Goal: Task Accomplishment & Management: Complete application form

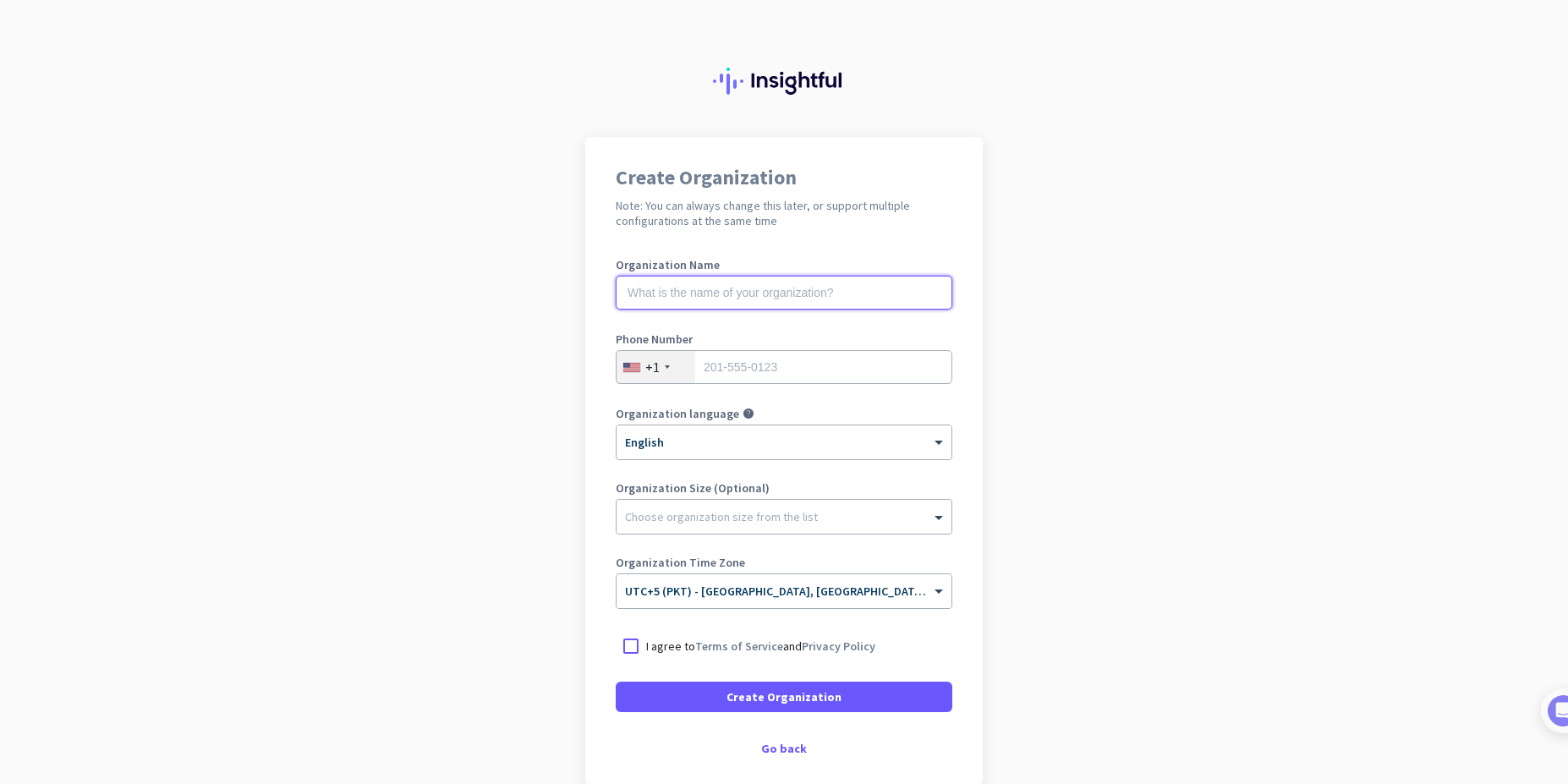
click at [709, 294] on input "text" at bounding box center [784, 293] width 337 height 34
type input "H"
type input "Huai"
click at [669, 368] on div "+1" at bounding box center [655, 367] width 79 height 32
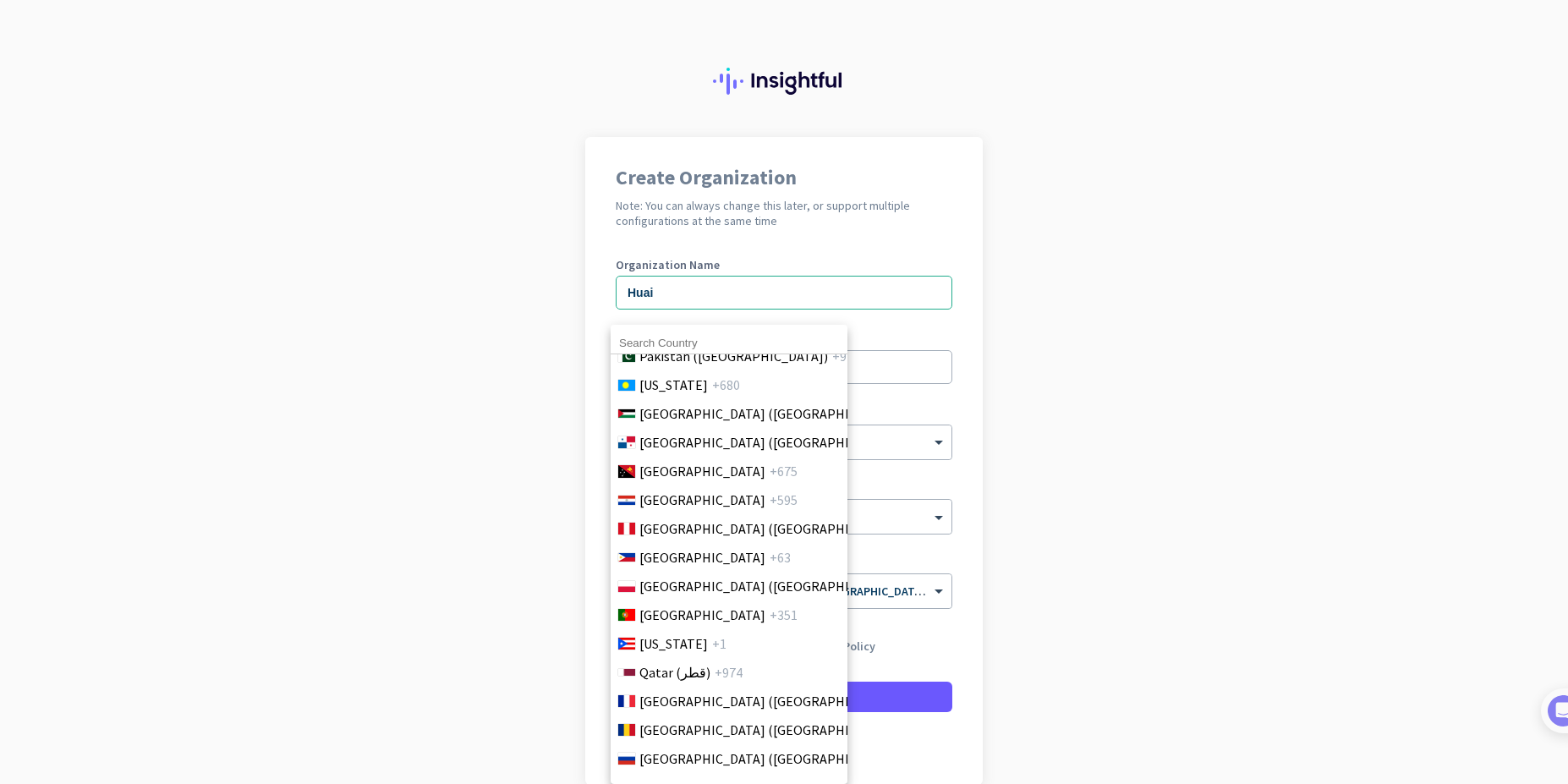
scroll to position [4873, 0]
click at [705, 368] on li "Pakistan (‫[GEOGRAPHIC_DATA]‬‎) +92" at bounding box center [729, 357] width 238 height 28
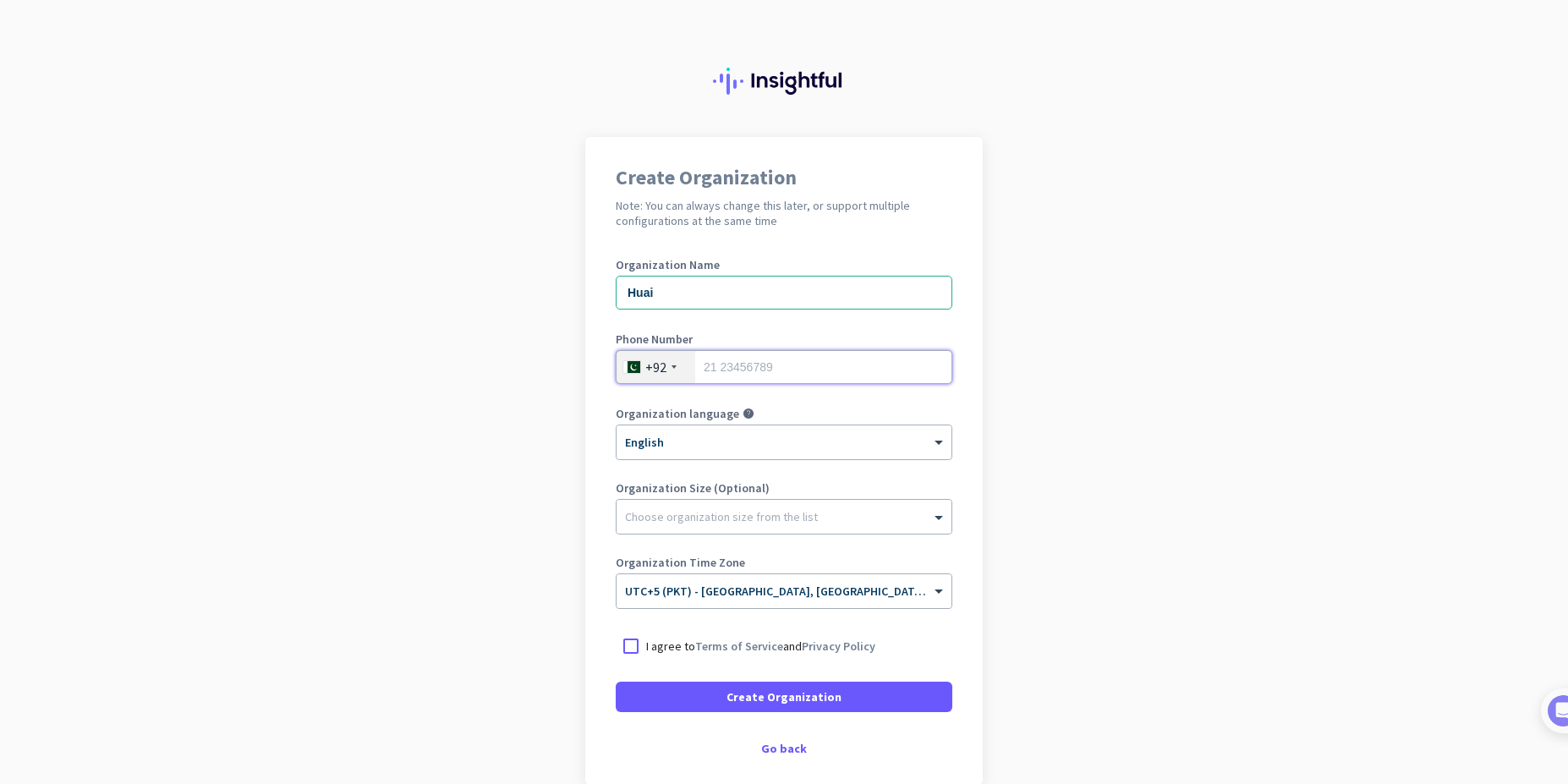
click at [755, 364] on input "tel" at bounding box center [784, 367] width 337 height 34
type input "3009731467"
click at [777, 439] on div at bounding box center [784, 437] width 335 height 14
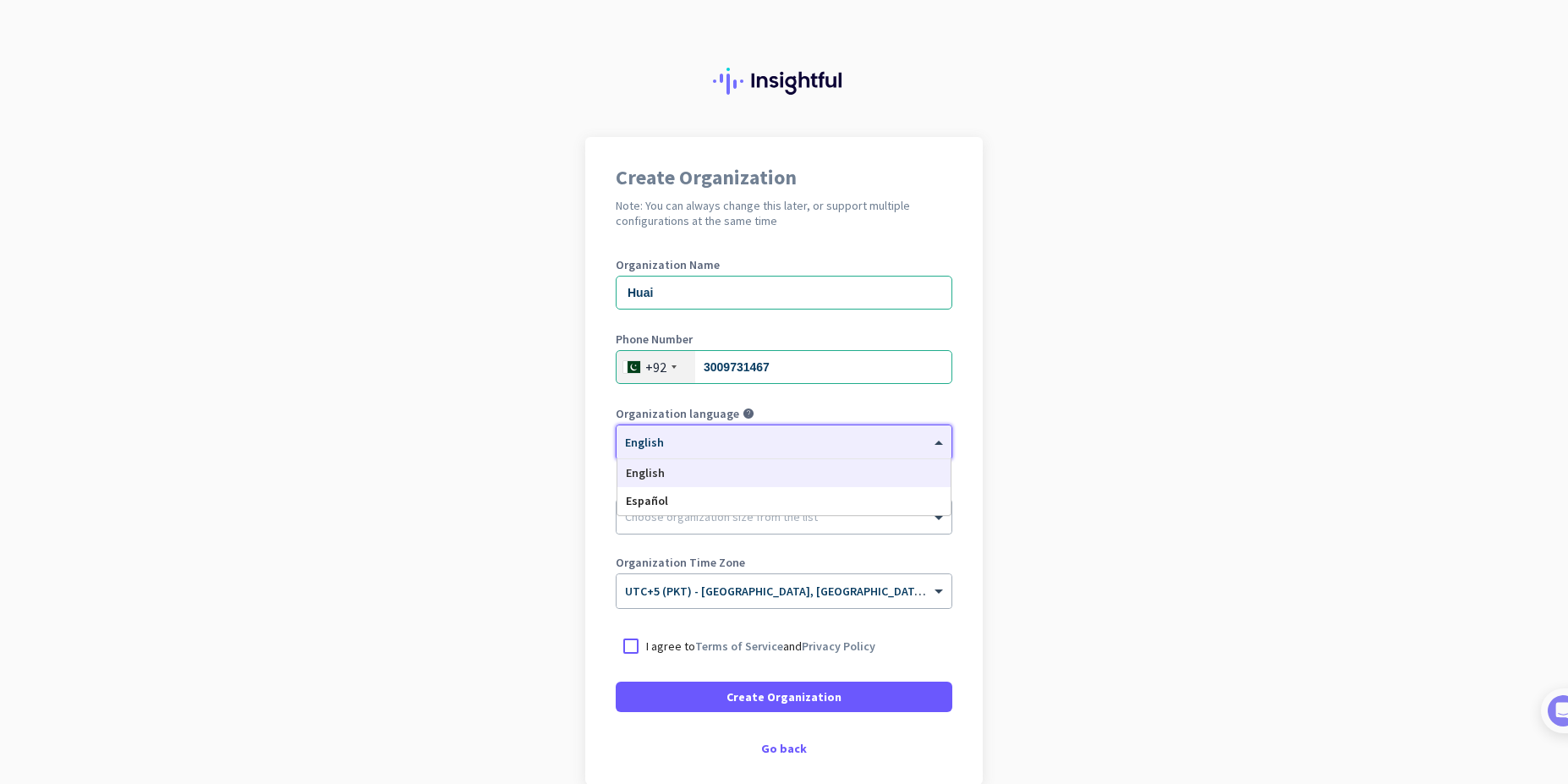
click at [777, 439] on div at bounding box center [784, 437] width 335 height 14
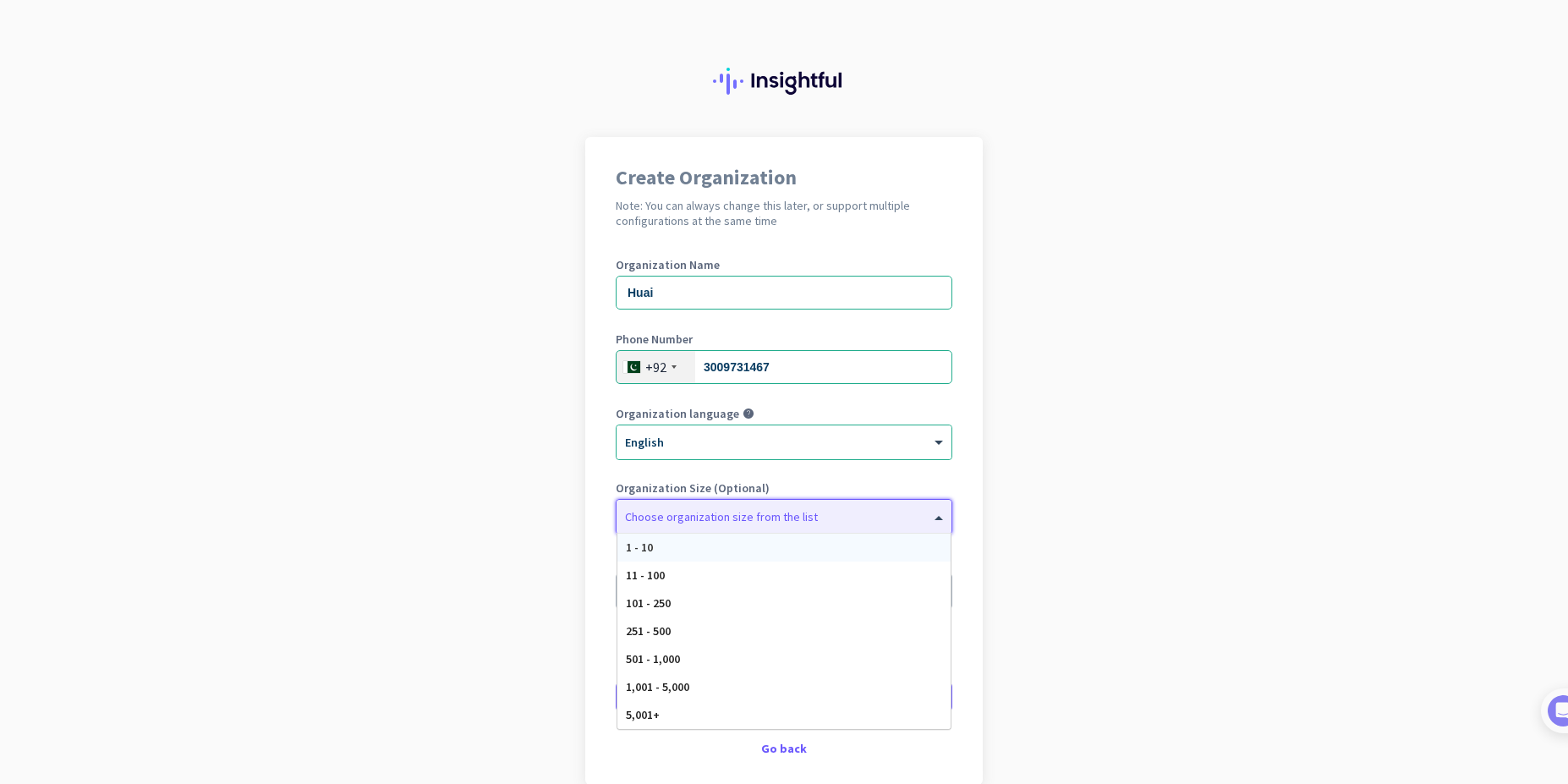
click at [794, 523] on div "Choose organization size from the list" at bounding box center [722, 516] width 193 height 15
click at [792, 534] on div "1 - 10" at bounding box center [784, 547] width 333 height 27
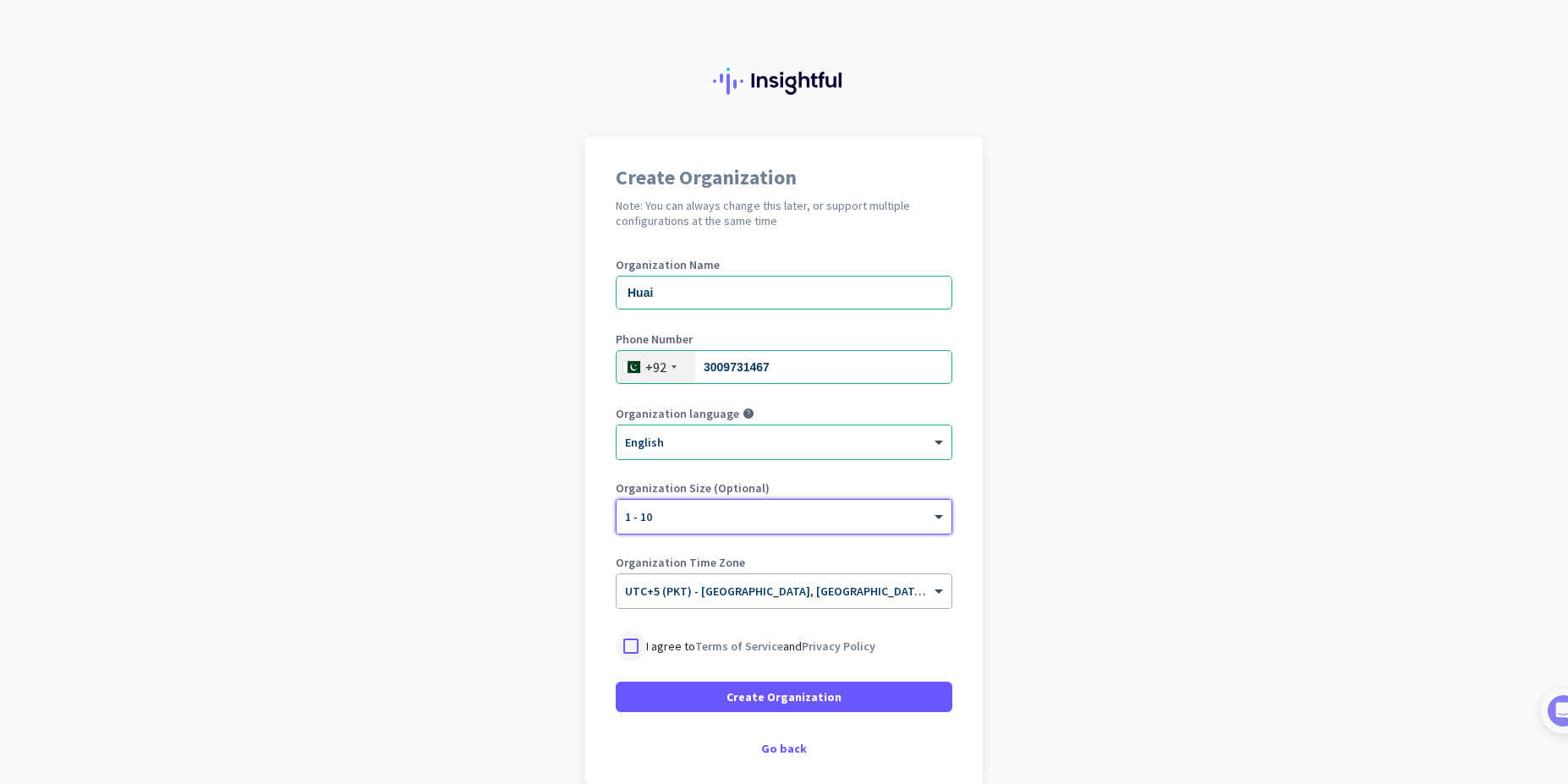
click at [624, 648] on div at bounding box center [631, 647] width 30 height 30
click at [787, 592] on div at bounding box center [784, 586] width 335 height 14
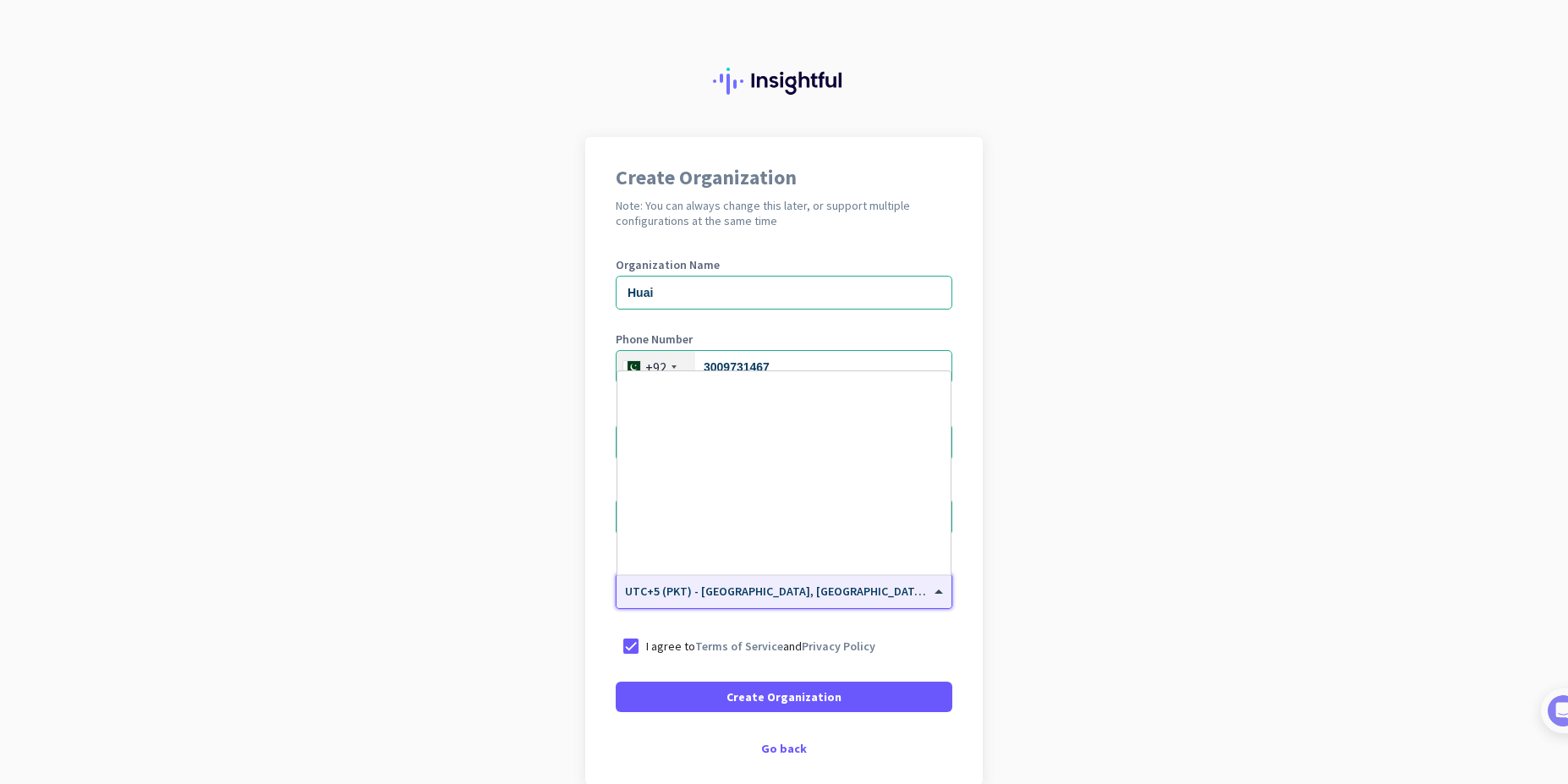
scroll to position [6590, 0]
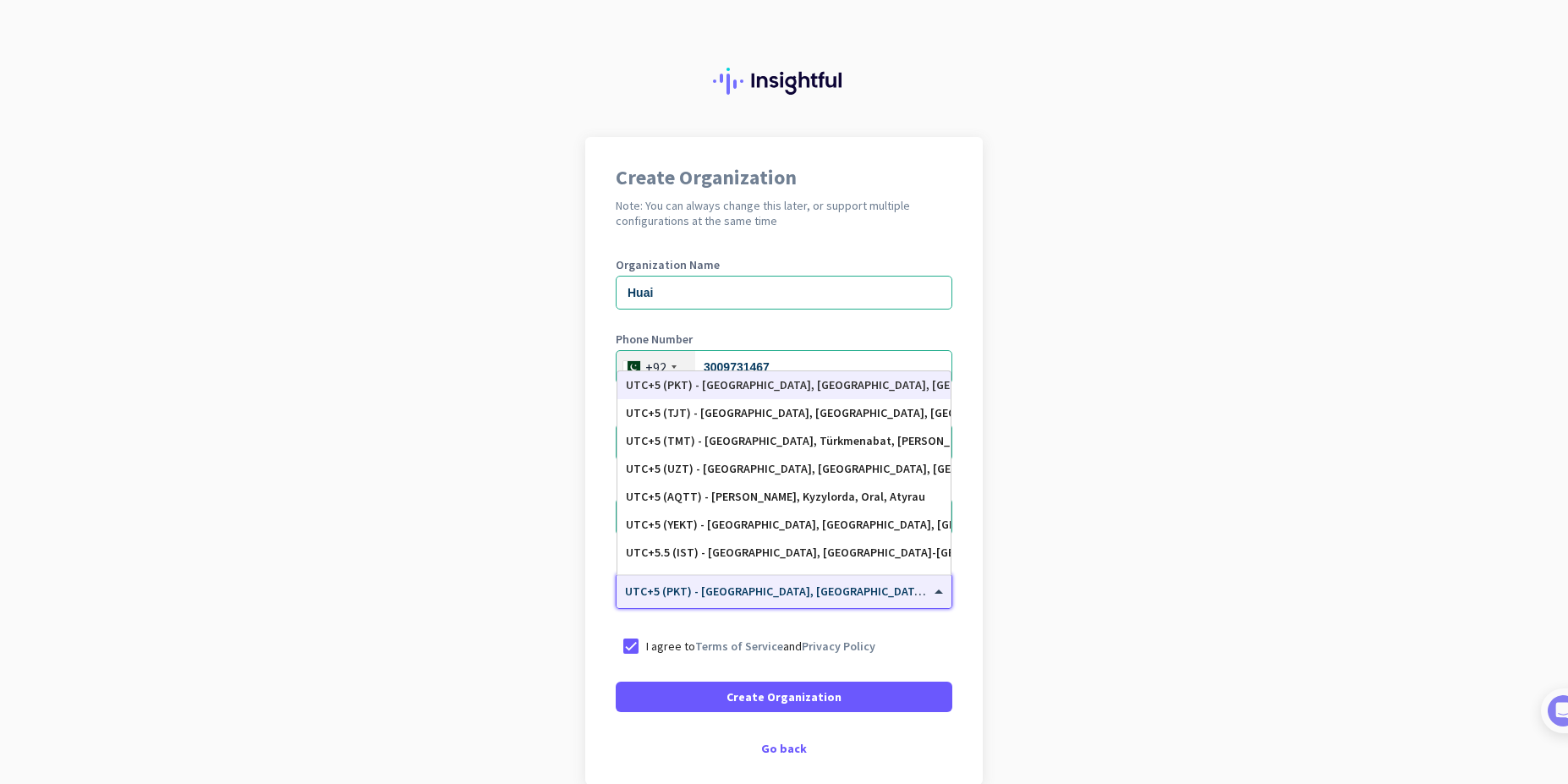
click at [846, 727] on div "Create Organization Note: You can always change this later, or support multiple…" at bounding box center [784, 461] width 397 height 648
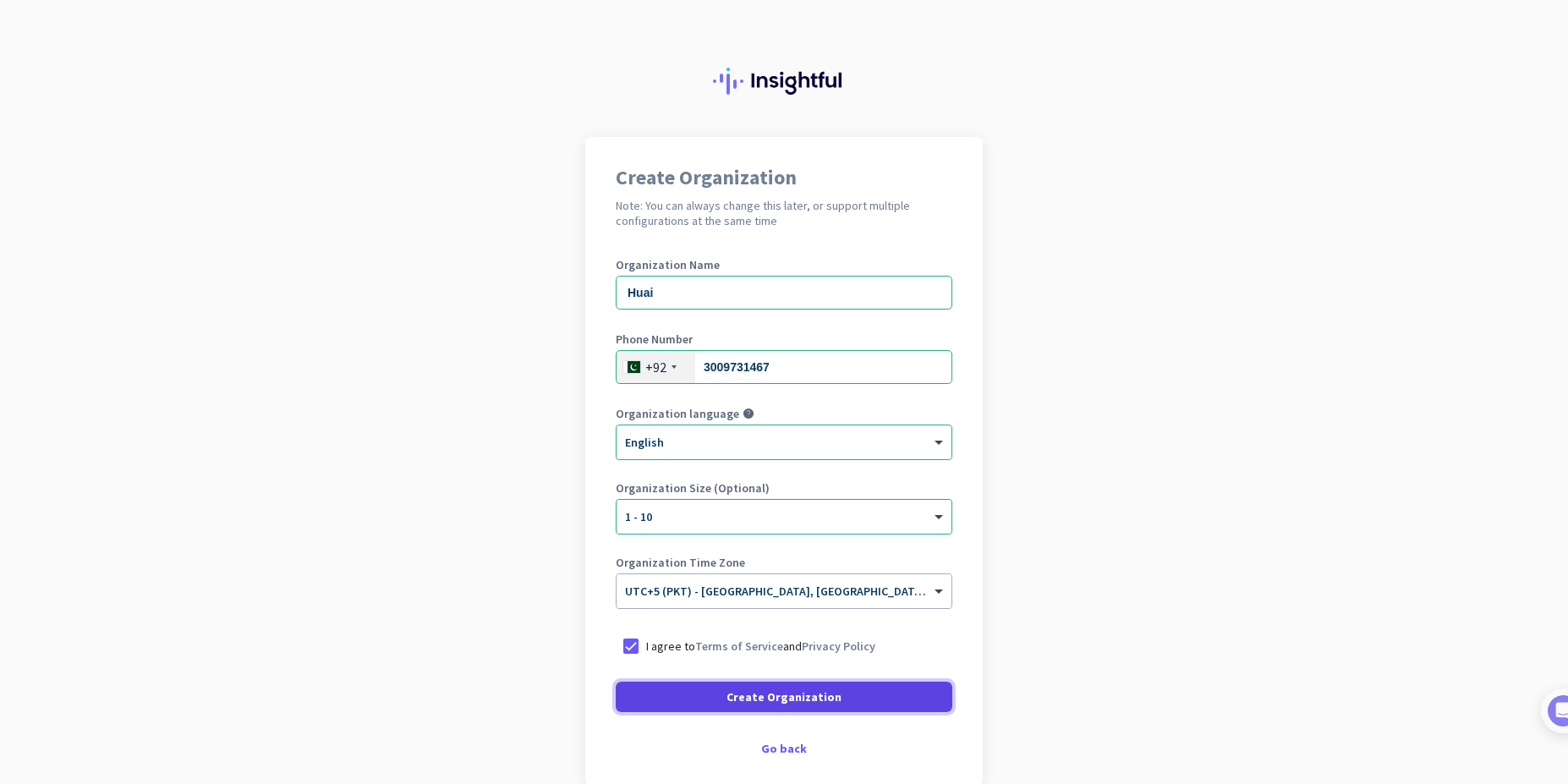
click at [834, 711] on span at bounding box center [784, 697] width 337 height 41
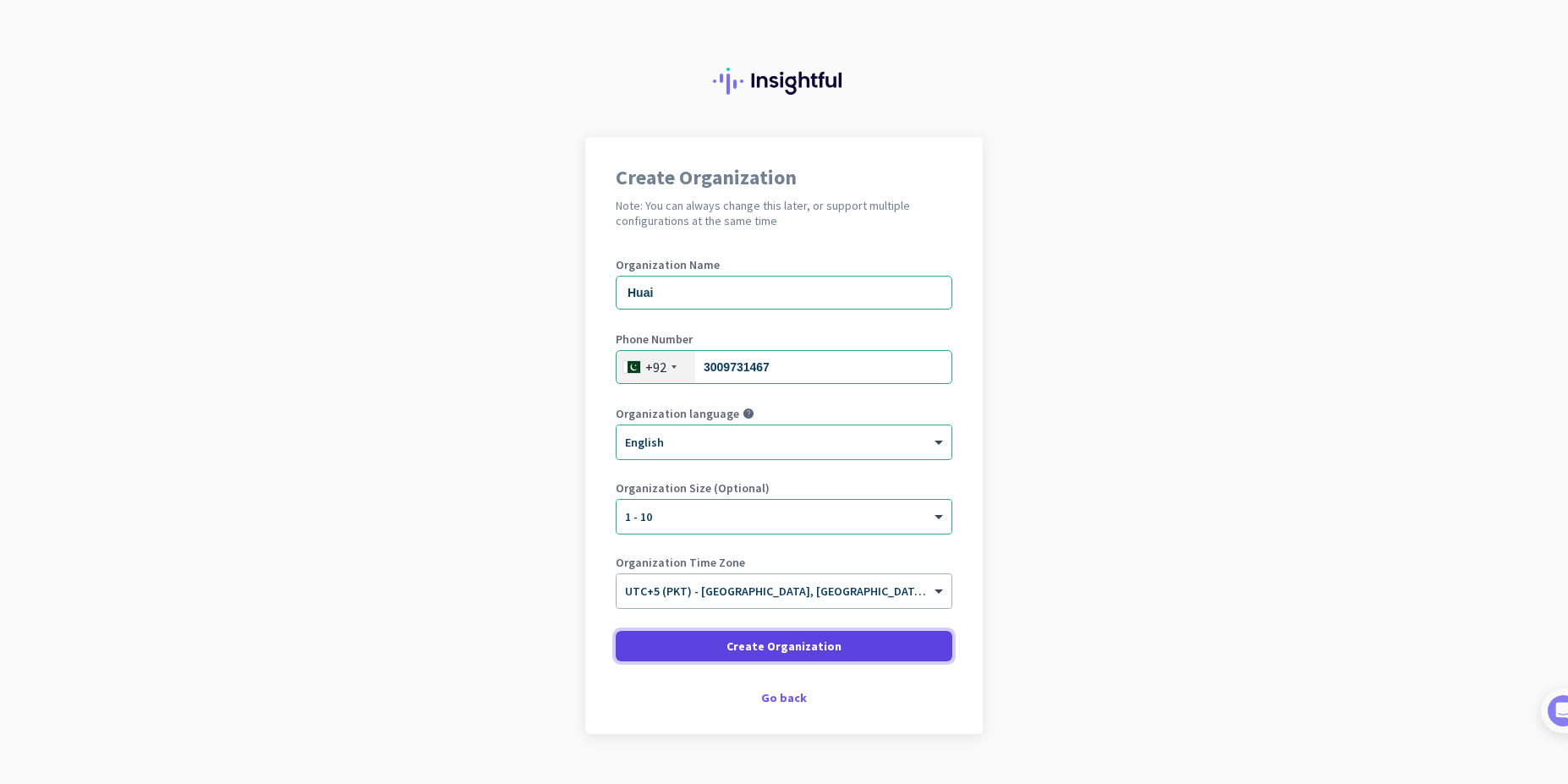
click at [807, 649] on span "Create Organization" at bounding box center [784, 646] width 115 height 17
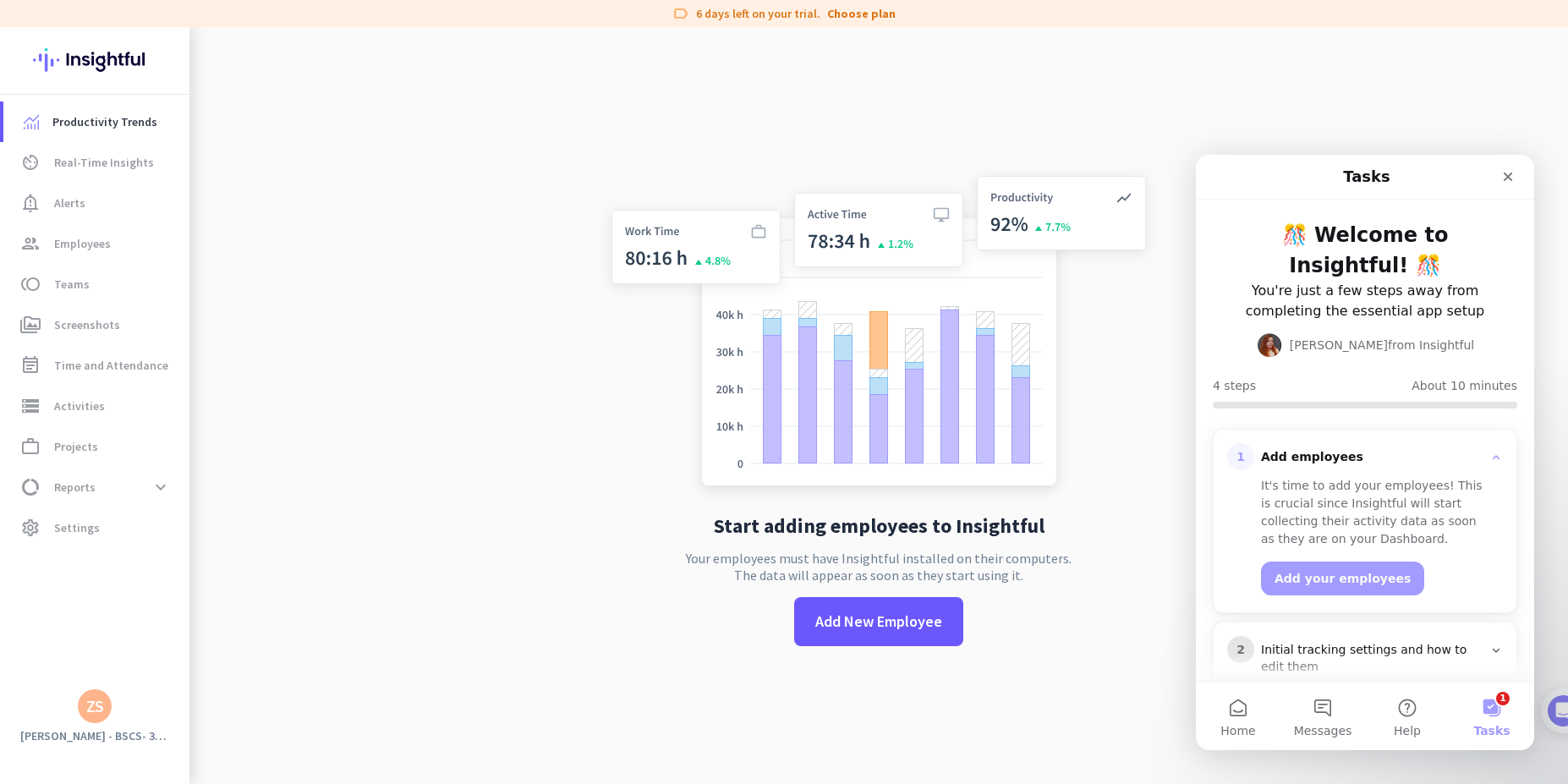
click at [82, 703] on div "ZS" at bounding box center [95, 707] width 34 height 34
click at [183, 583] on span "Personal Settings" at bounding box center [184, 583] width 102 height 15
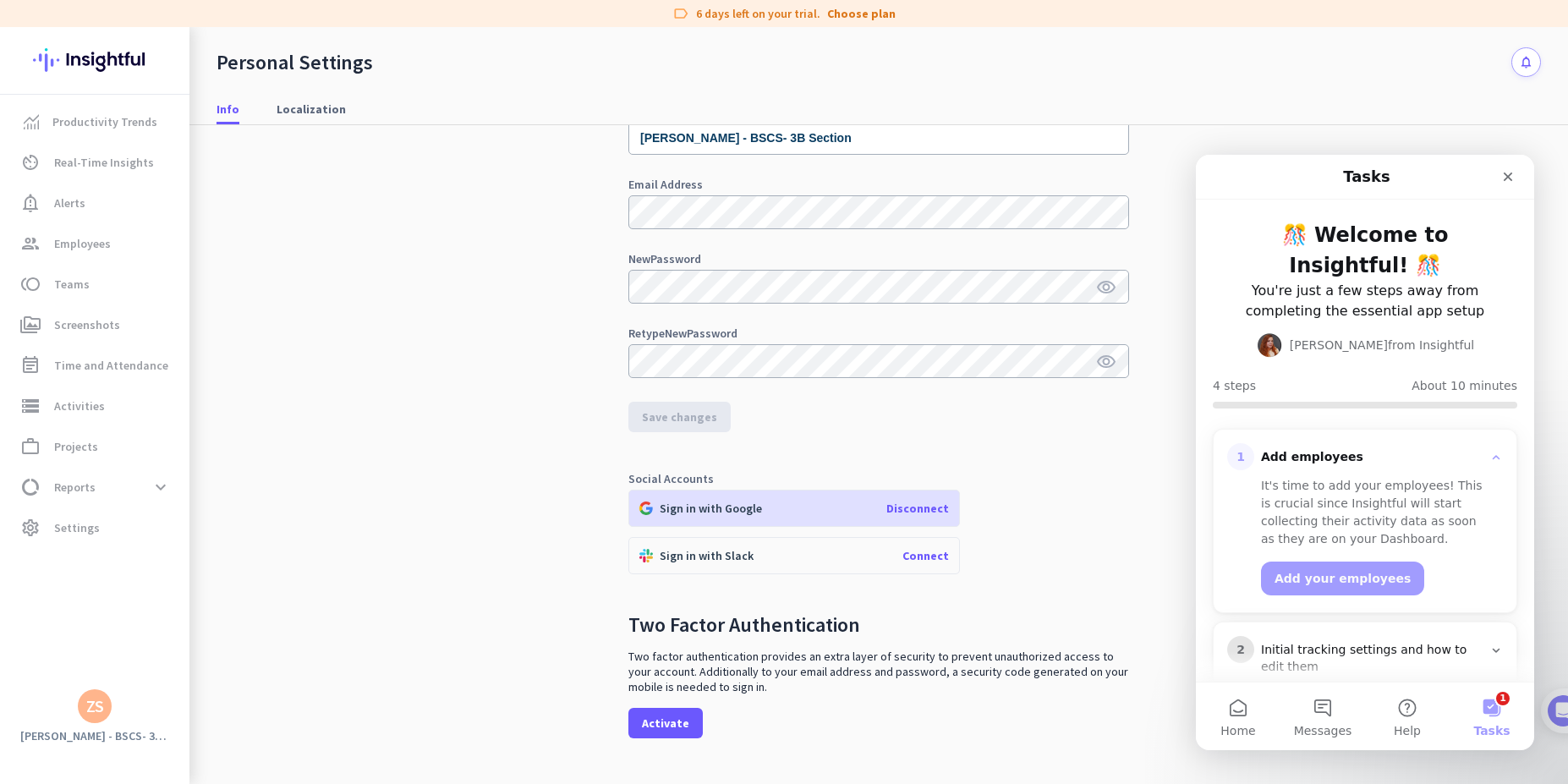
scroll to position [138, 0]
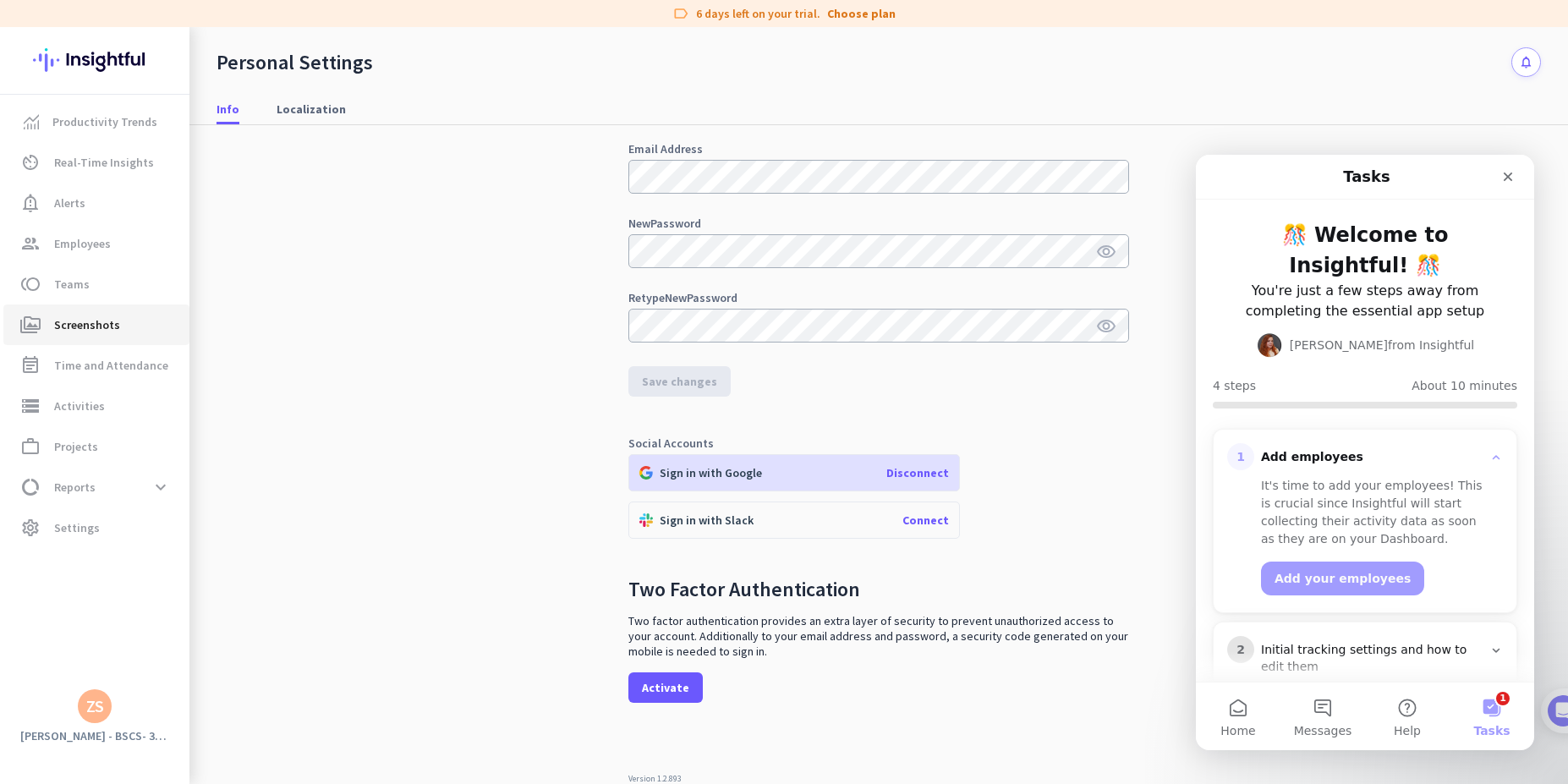
click at [115, 342] on link "perm_media Screenshots" at bounding box center [97, 325] width 186 height 41
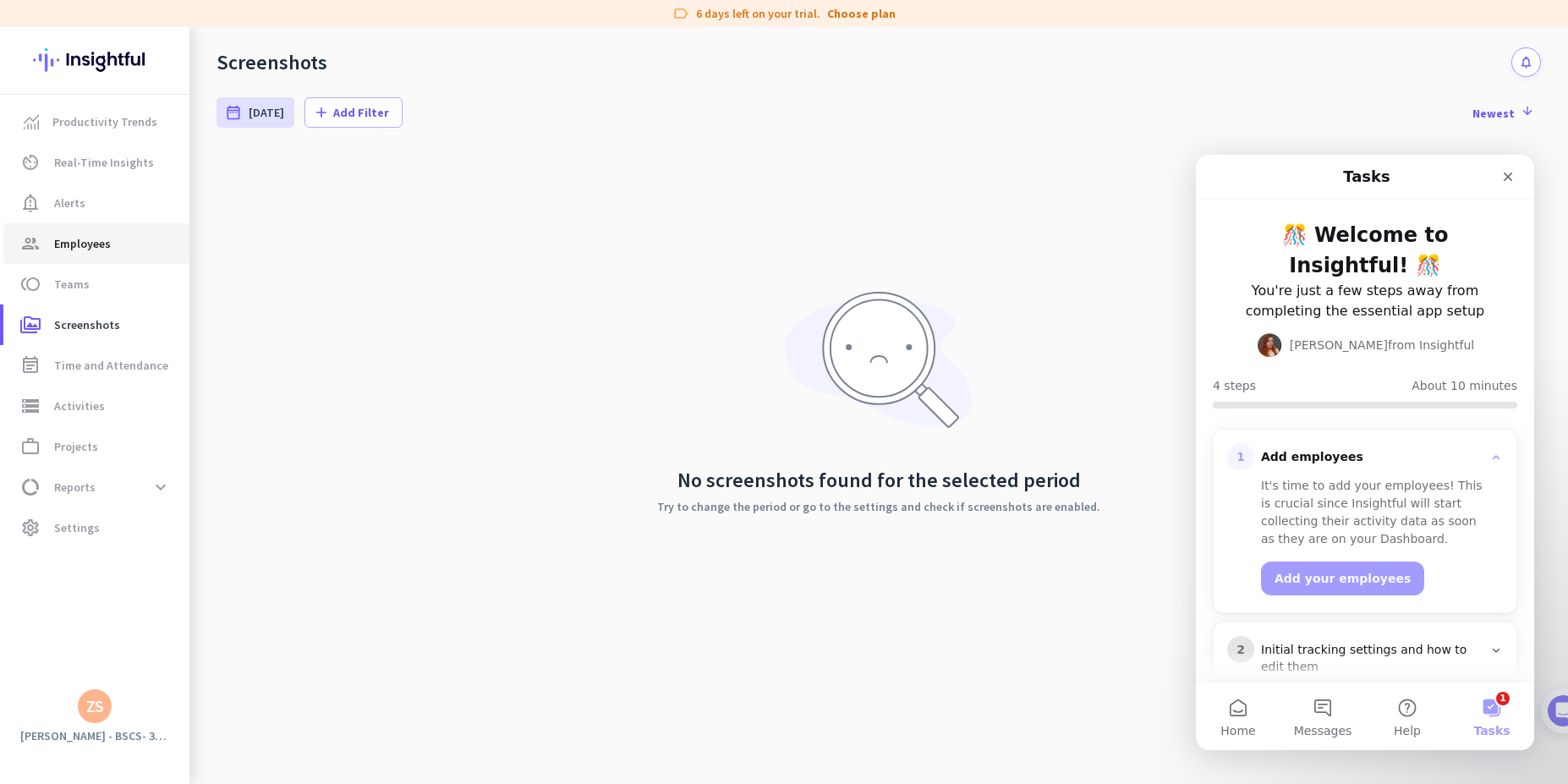
click at [91, 239] on span "Employees" at bounding box center [82, 243] width 57 height 20
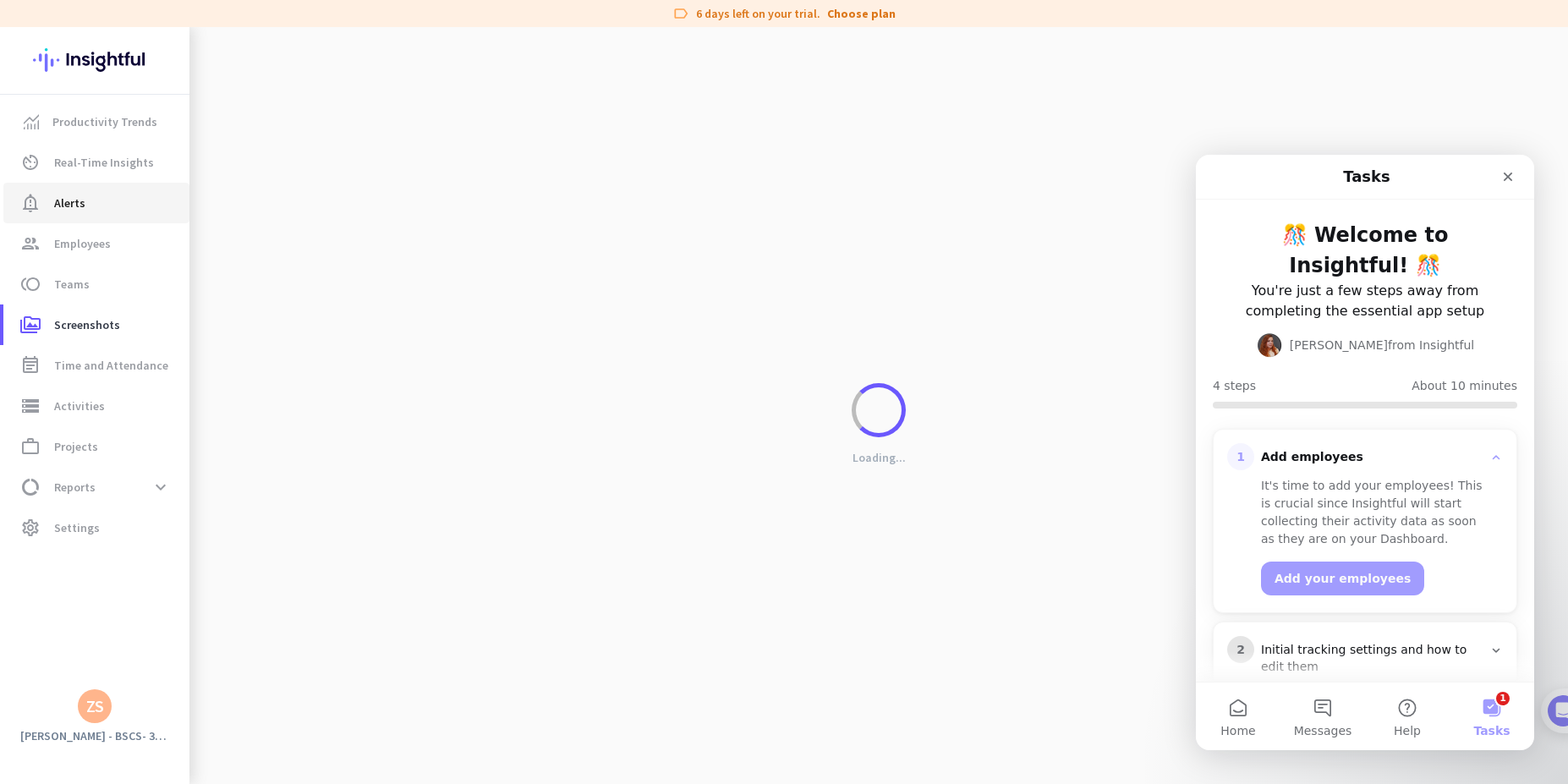
click at [67, 216] on link "notification_important Alerts" at bounding box center [97, 203] width 186 height 41
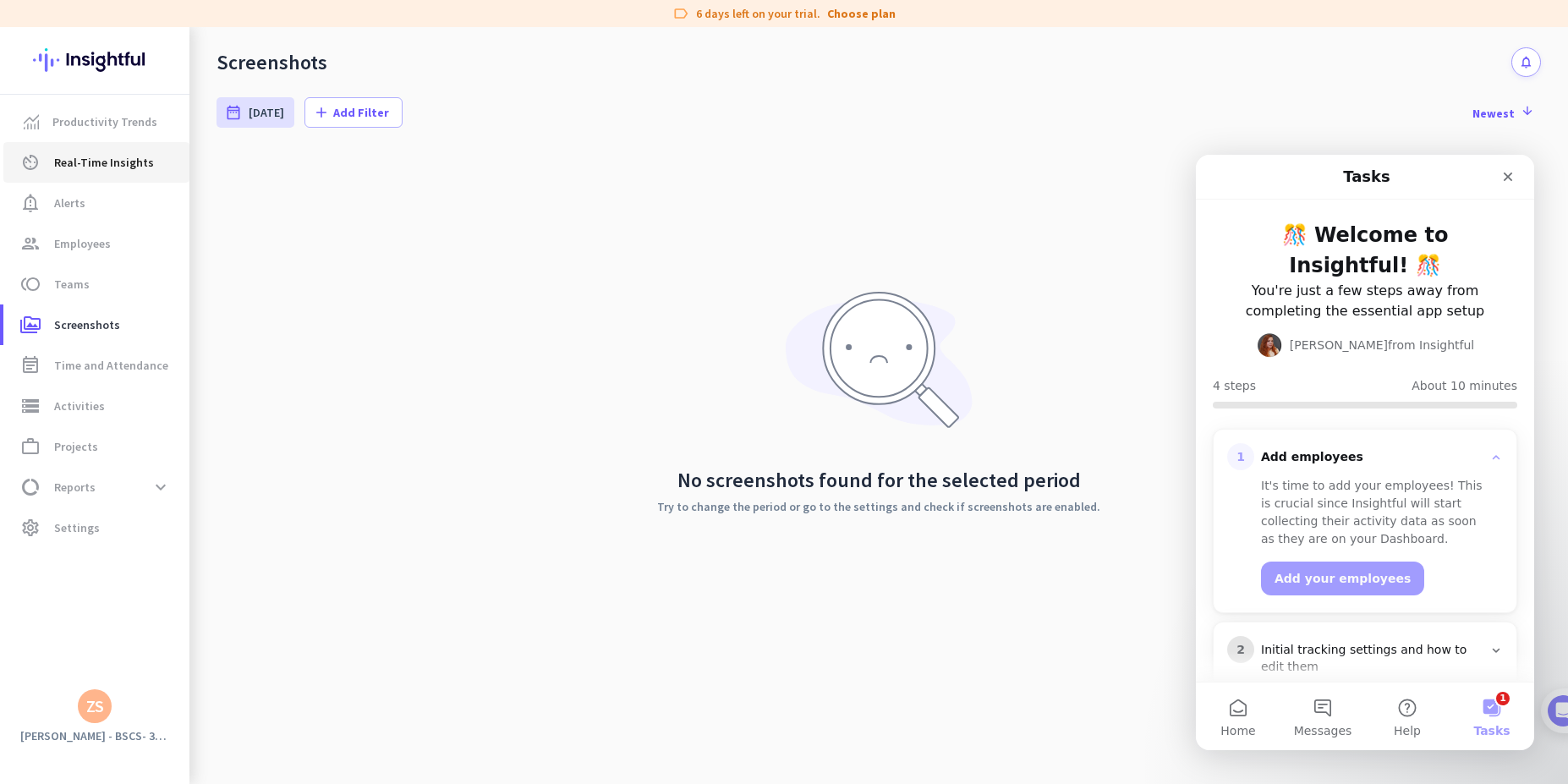
click at [62, 176] on link "av_timer Real-Time Insights" at bounding box center [97, 162] width 186 height 41
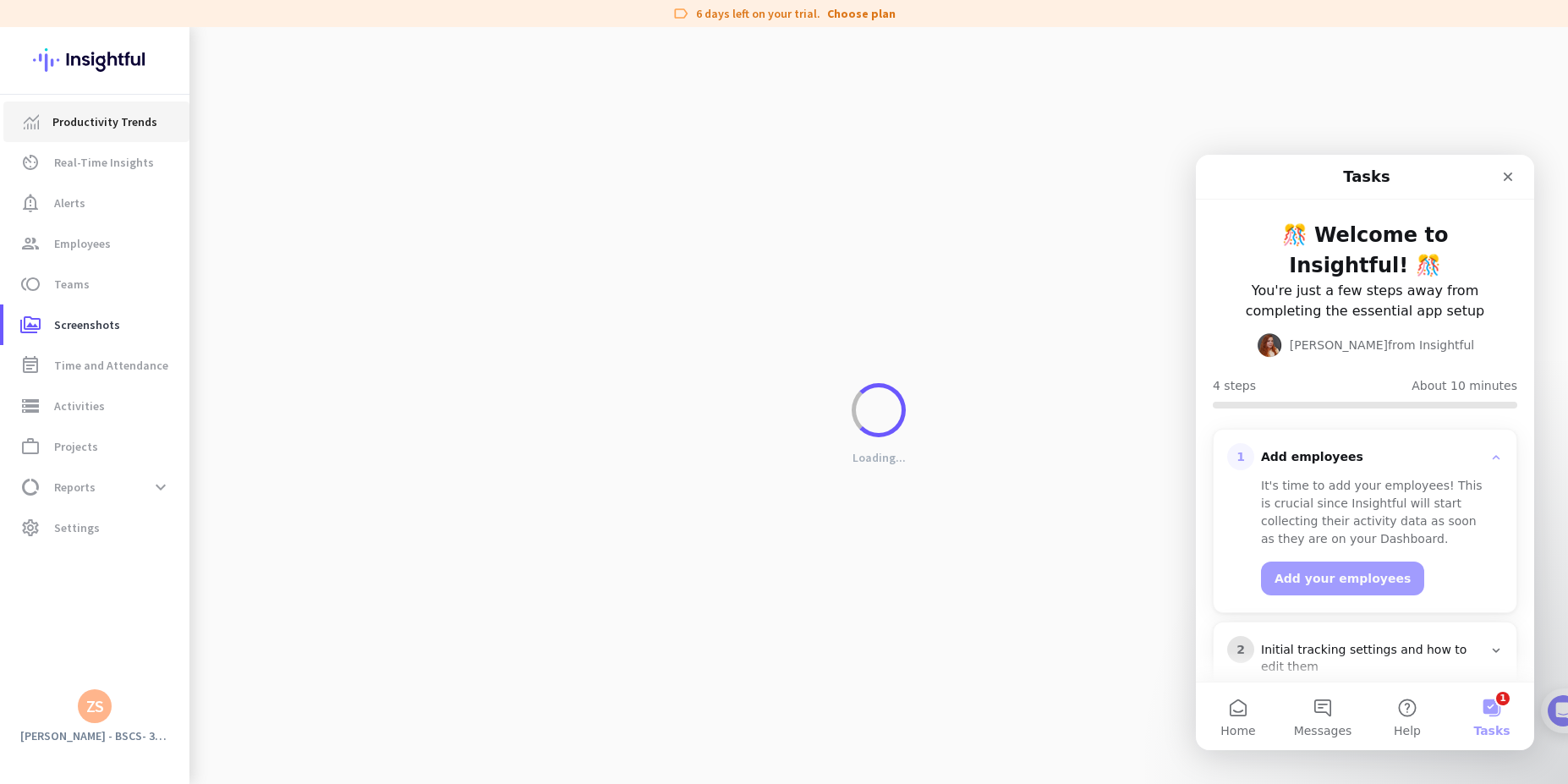
click at [76, 135] on link "Productivity Trends" at bounding box center [97, 122] width 186 height 41
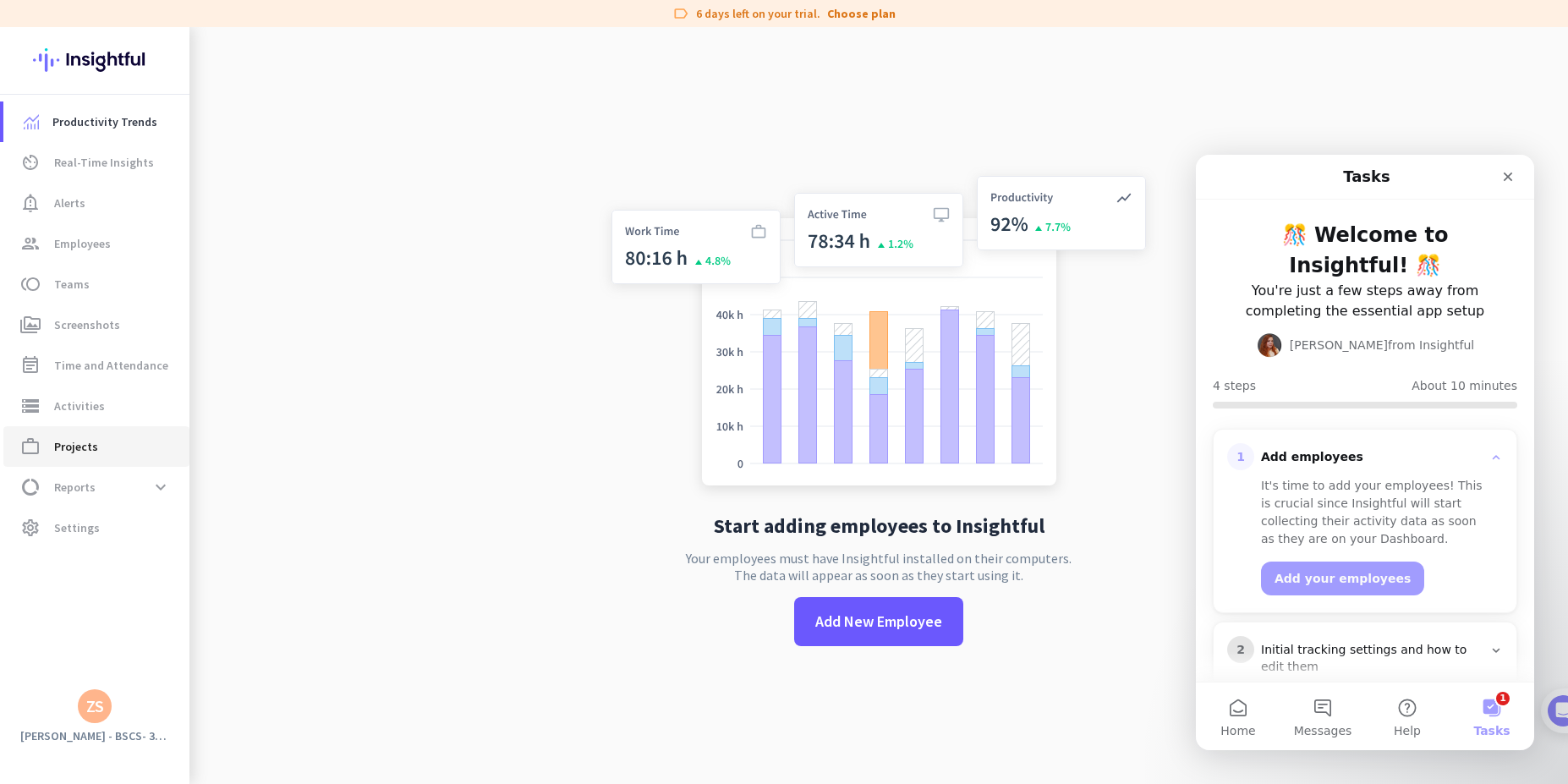
click at [93, 454] on span "Projects" at bounding box center [76, 446] width 44 height 20
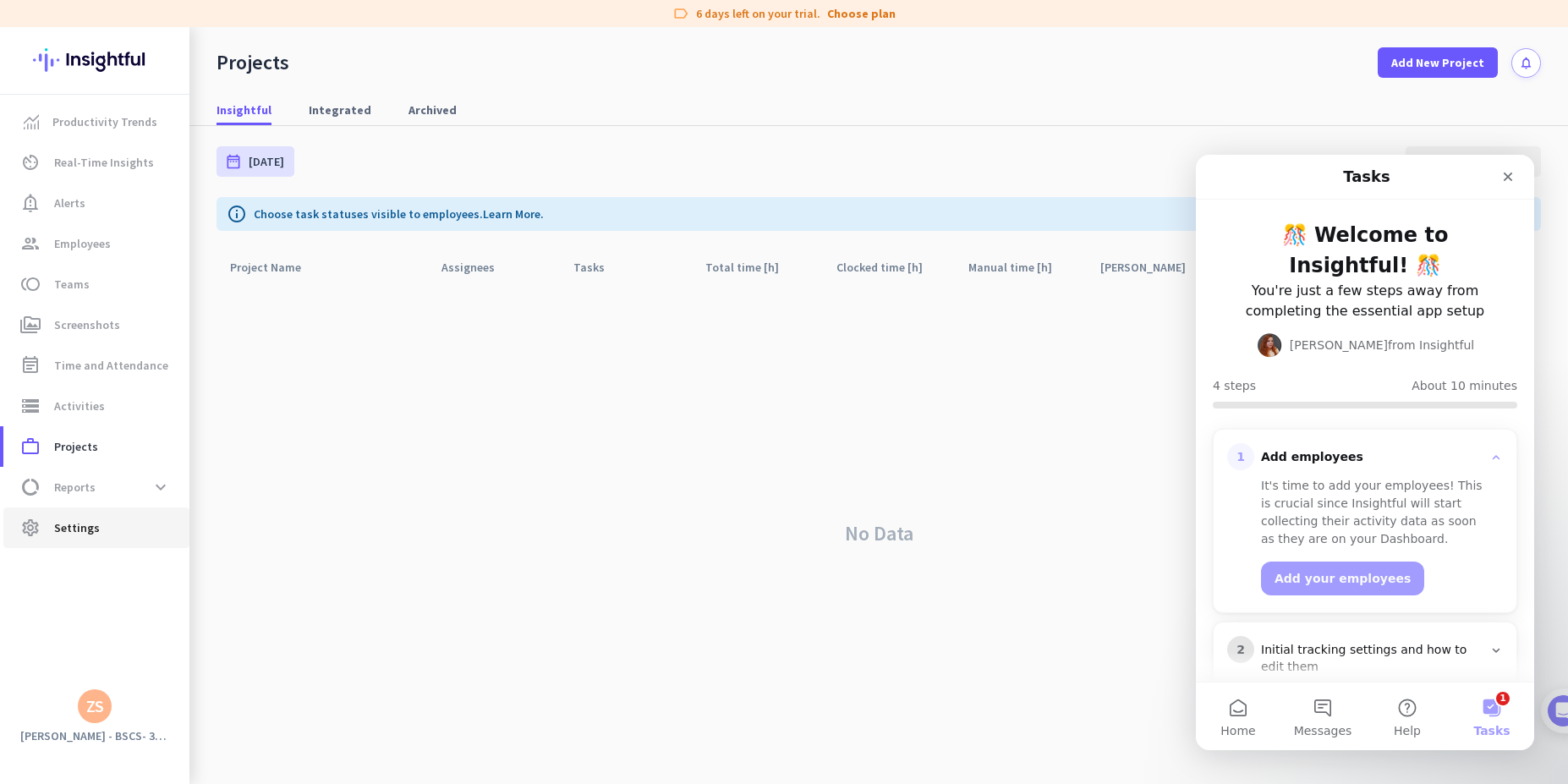
click at [55, 525] on span "Settings" at bounding box center [77, 528] width 46 height 20
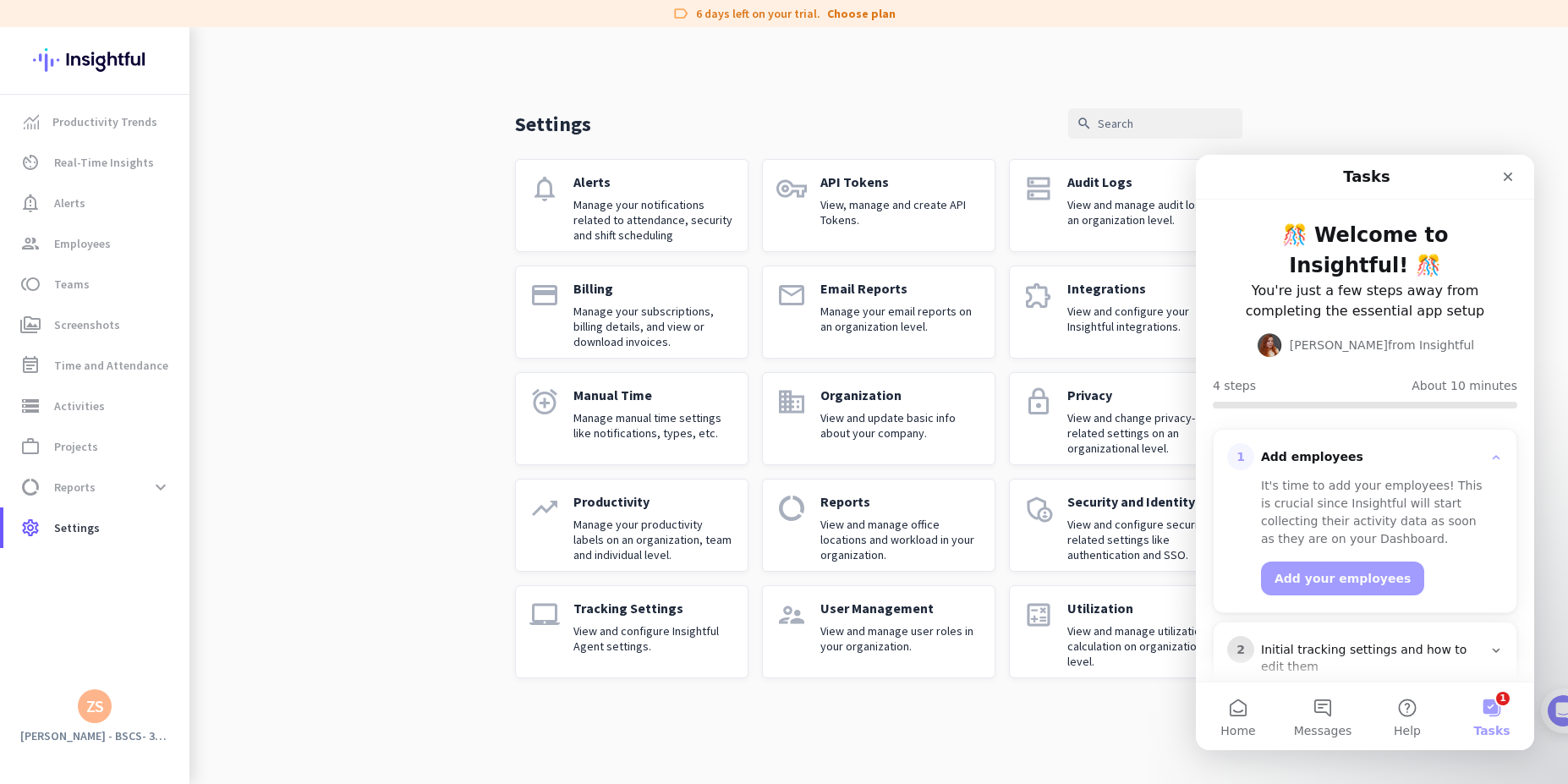
click at [106, 711] on div "ZS" at bounding box center [95, 707] width 34 height 34
click at [198, 587] on span "Personal Settings" at bounding box center [184, 583] width 102 height 15
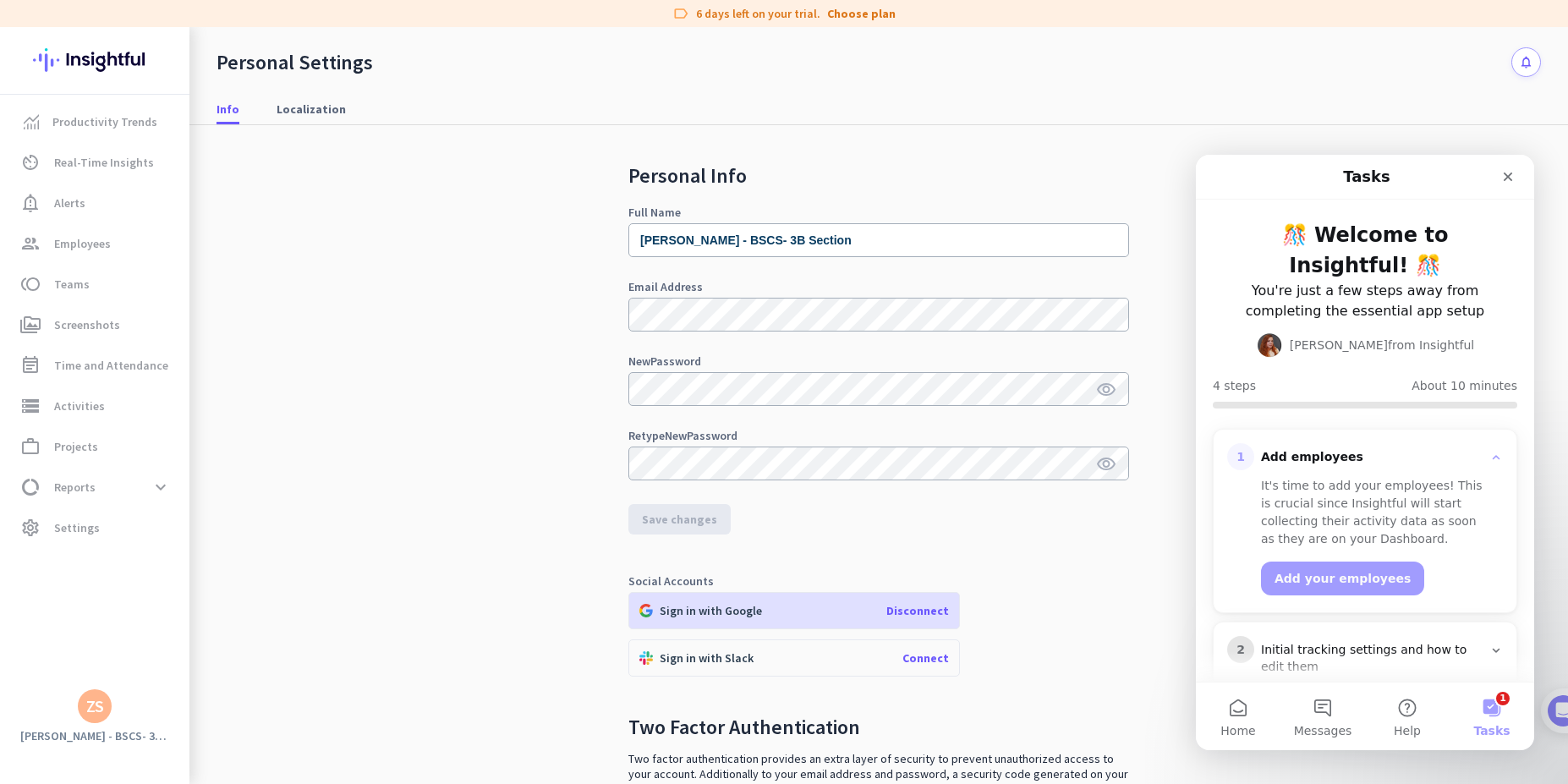
scroll to position [138, 0]
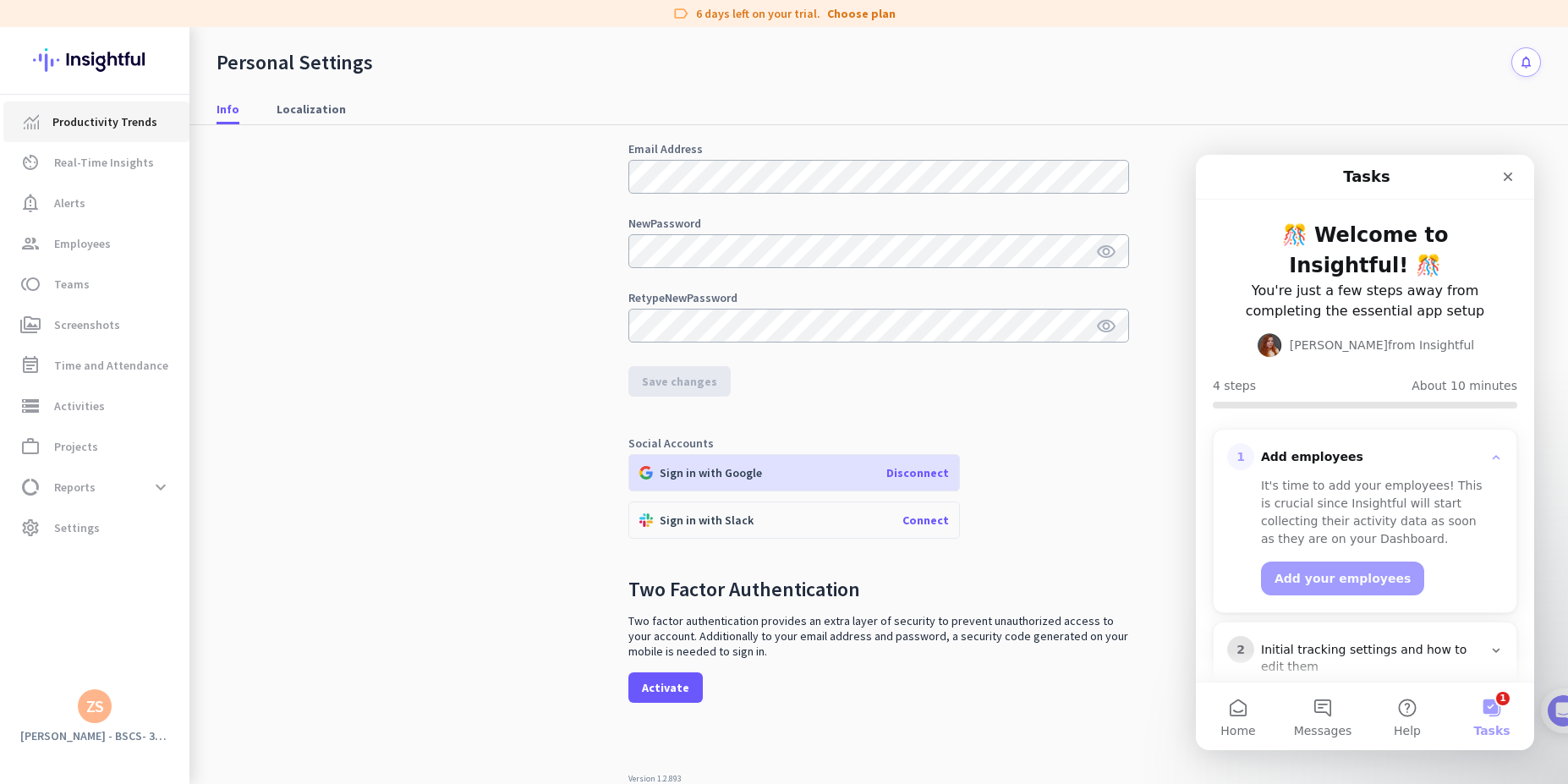
click at [80, 133] on link "Productivity Trends" at bounding box center [97, 122] width 186 height 41
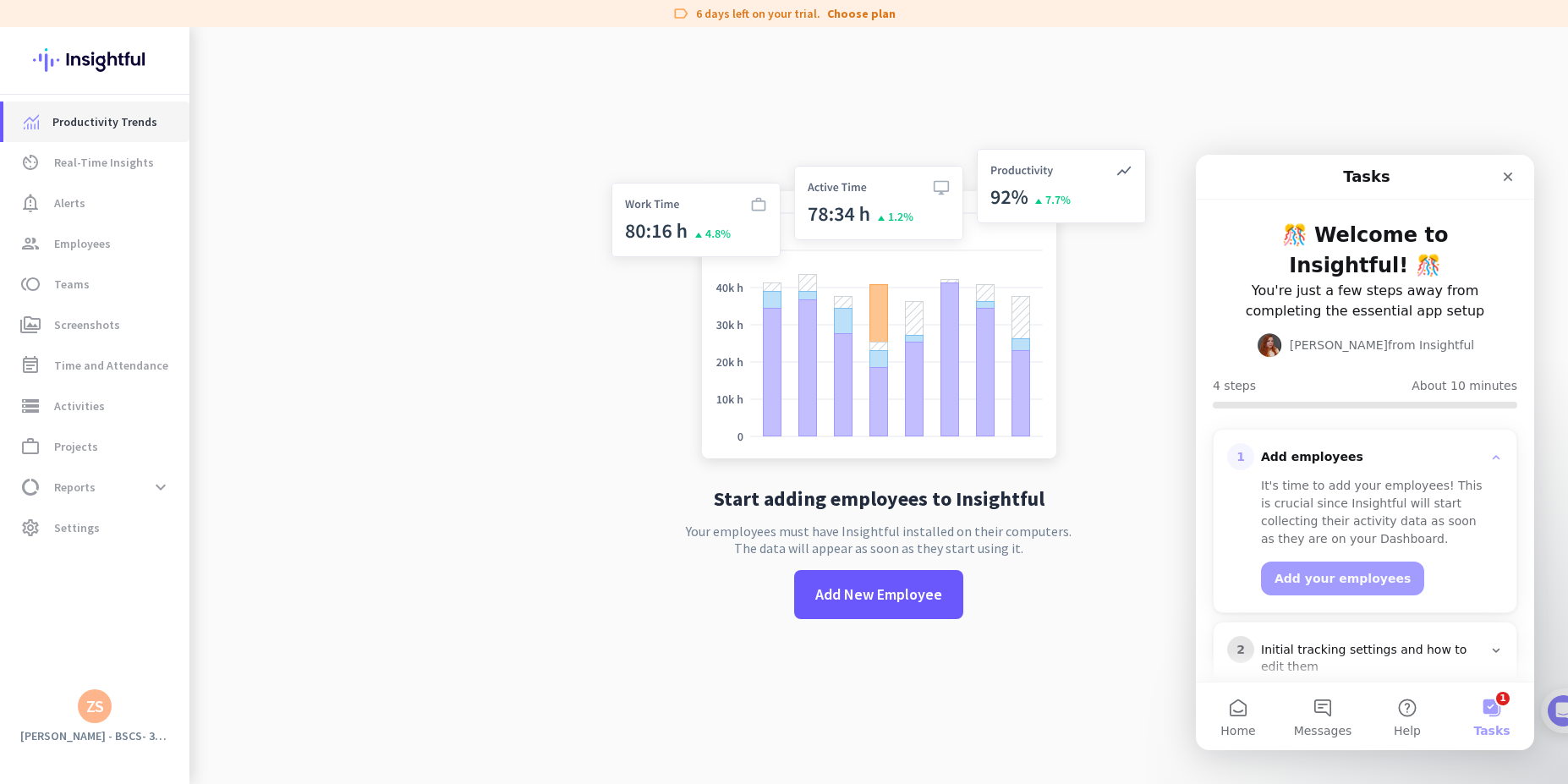
scroll to position [27, 0]
click at [79, 165] on span "Real-Time Insights" at bounding box center [104, 162] width 100 height 20
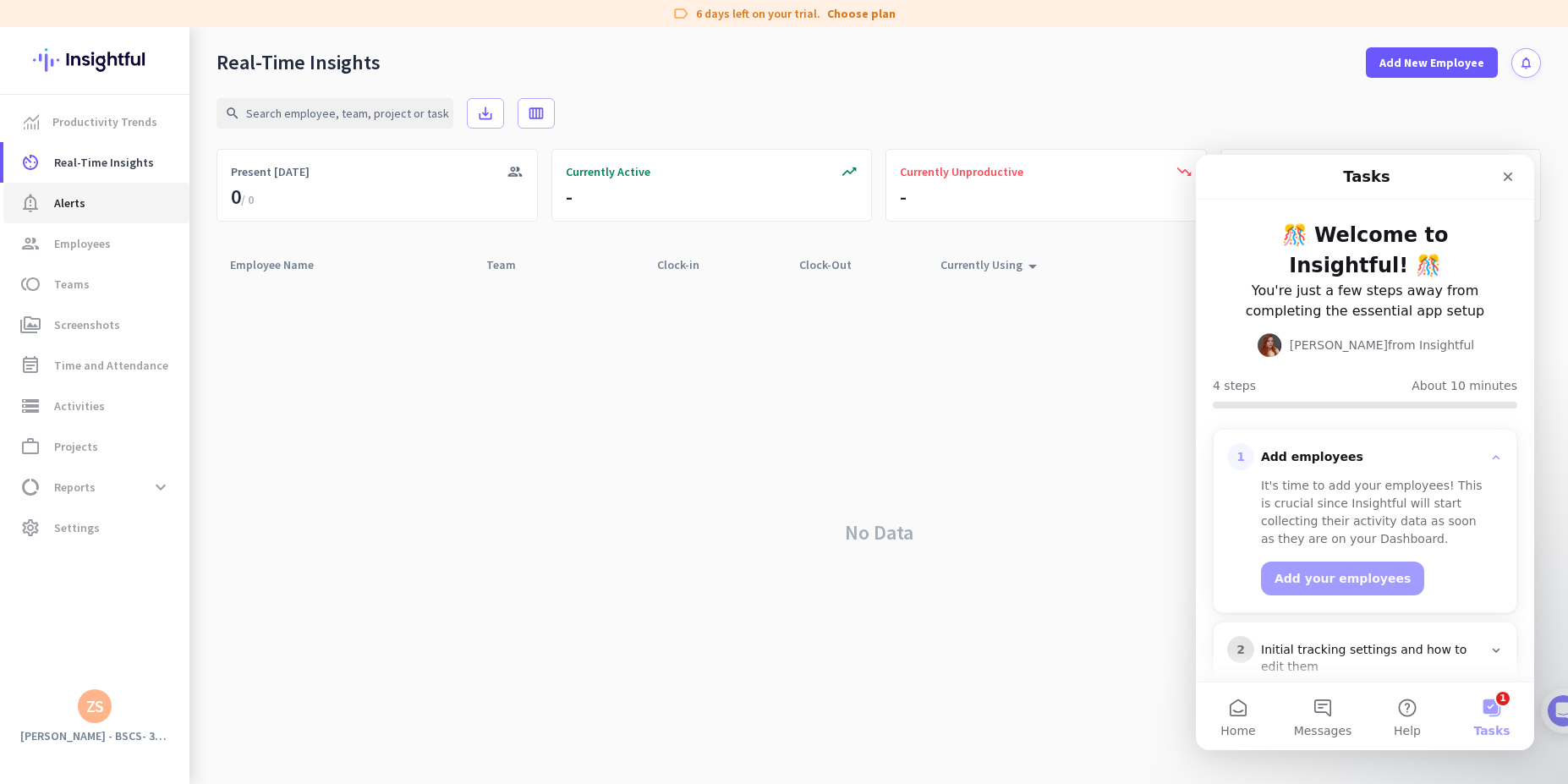
click at [81, 207] on span "Alerts" at bounding box center [69, 203] width 31 height 20
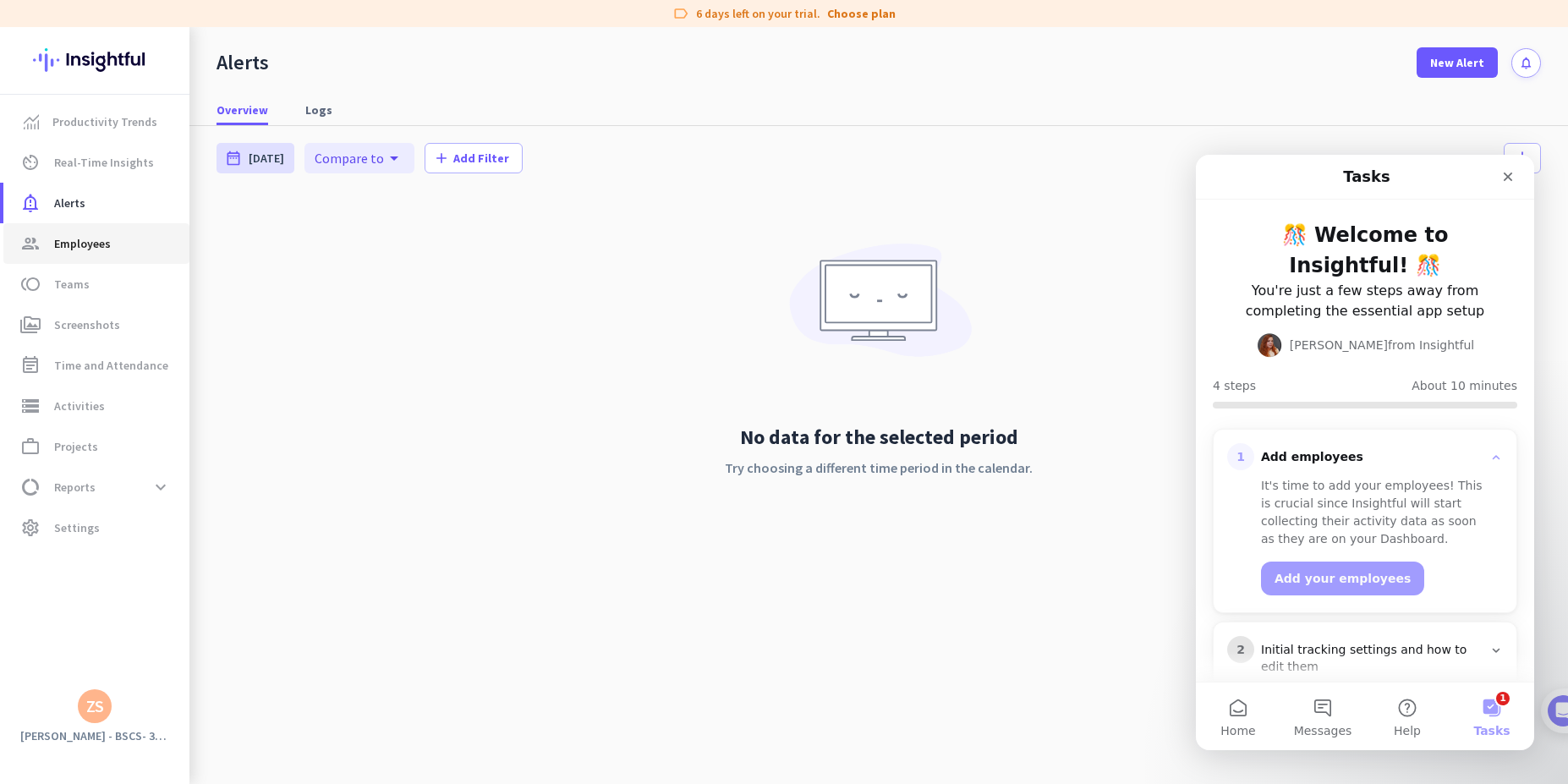
click at [79, 235] on span "Employees" at bounding box center [82, 243] width 57 height 20
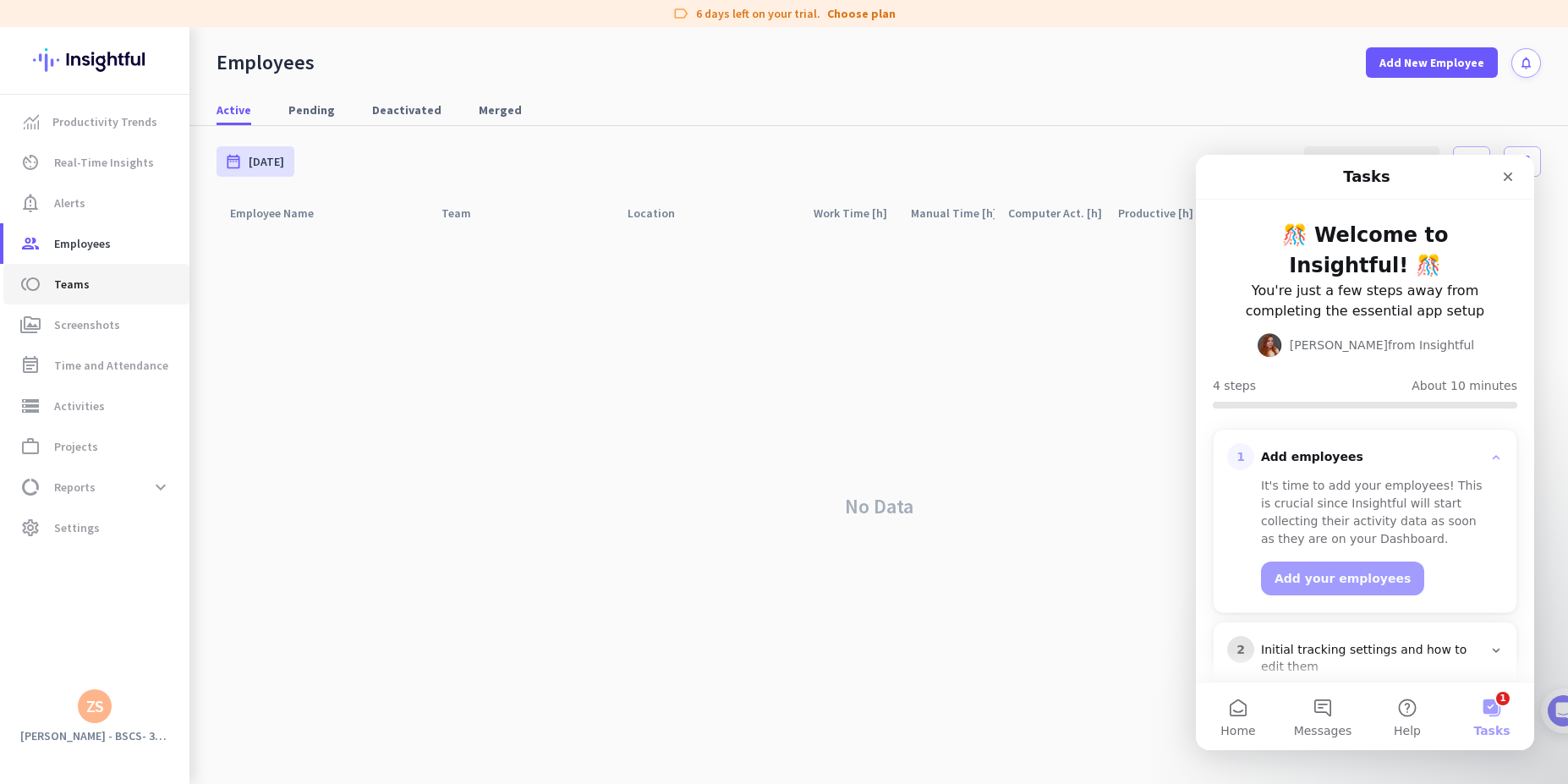
click at [82, 302] on link "toll Teams" at bounding box center [97, 285] width 186 height 41
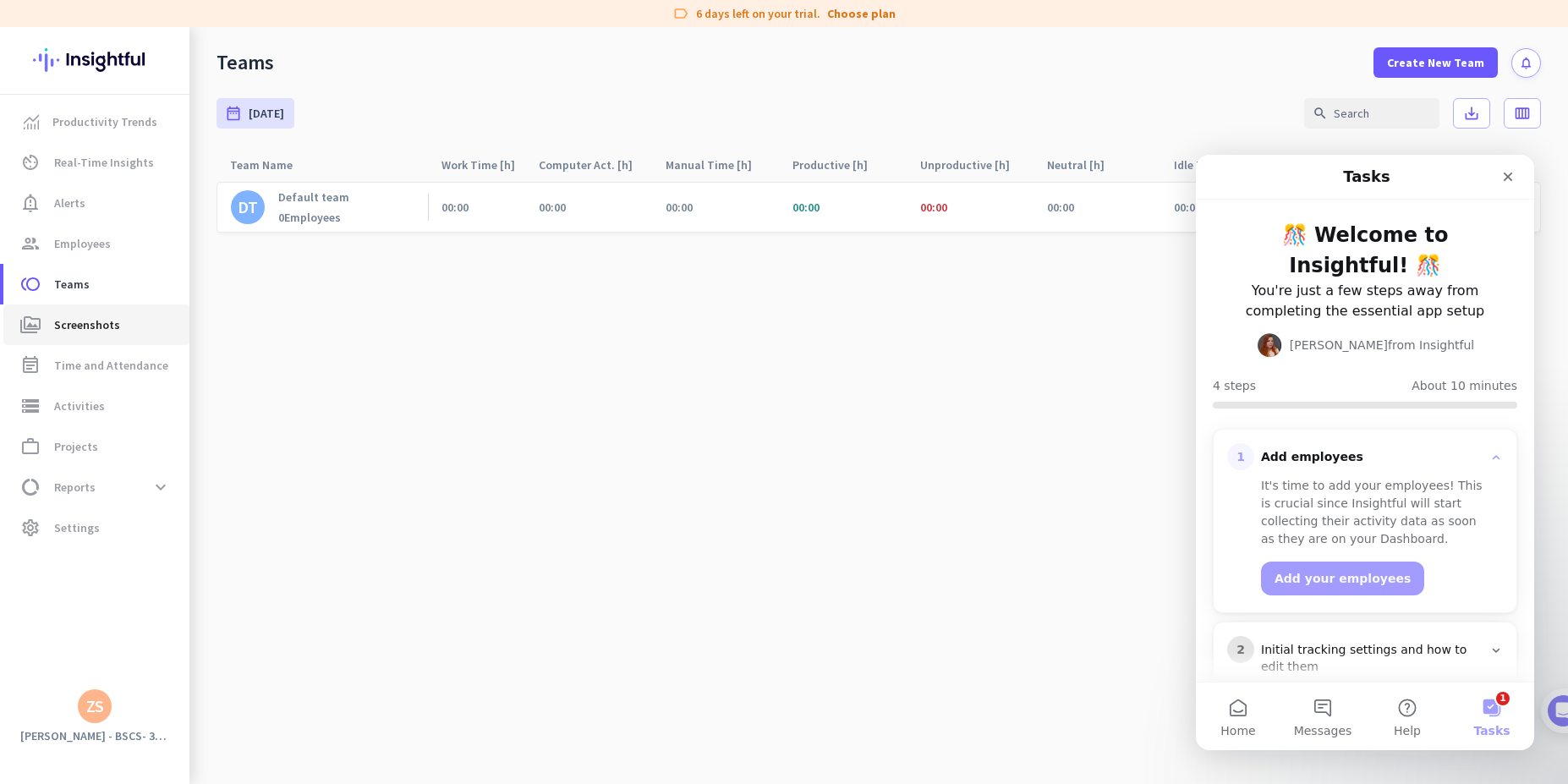
click at [83, 324] on span "Screenshots" at bounding box center [87, 325] width 66 height 20
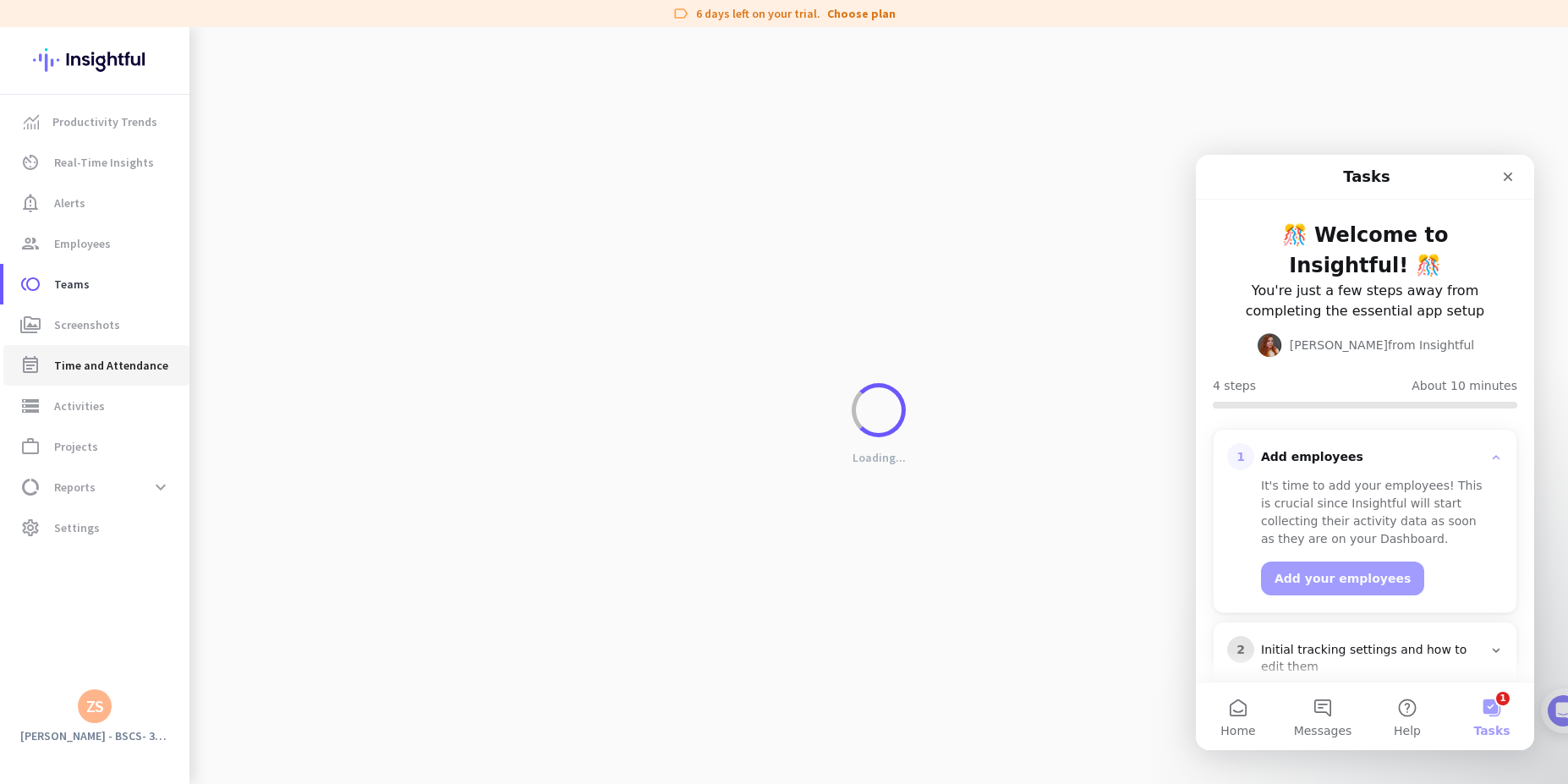
click at [87, 351] on link "event_note Time and Attendance" at bounding box center [97, 365] width 186 height 41
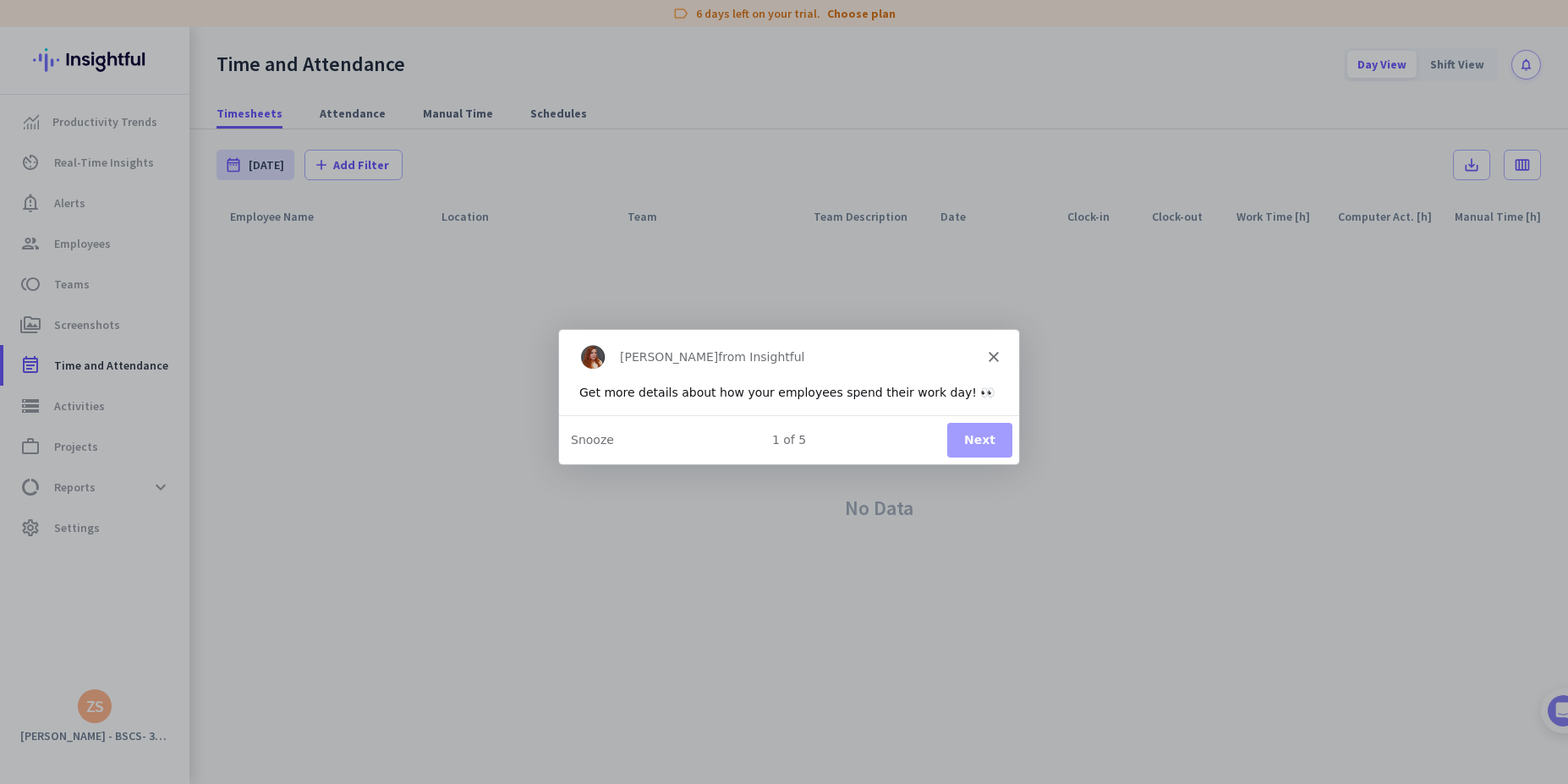
click at [987, 451] on button "Next" at bounding box center [979, 439] width 65 height 35
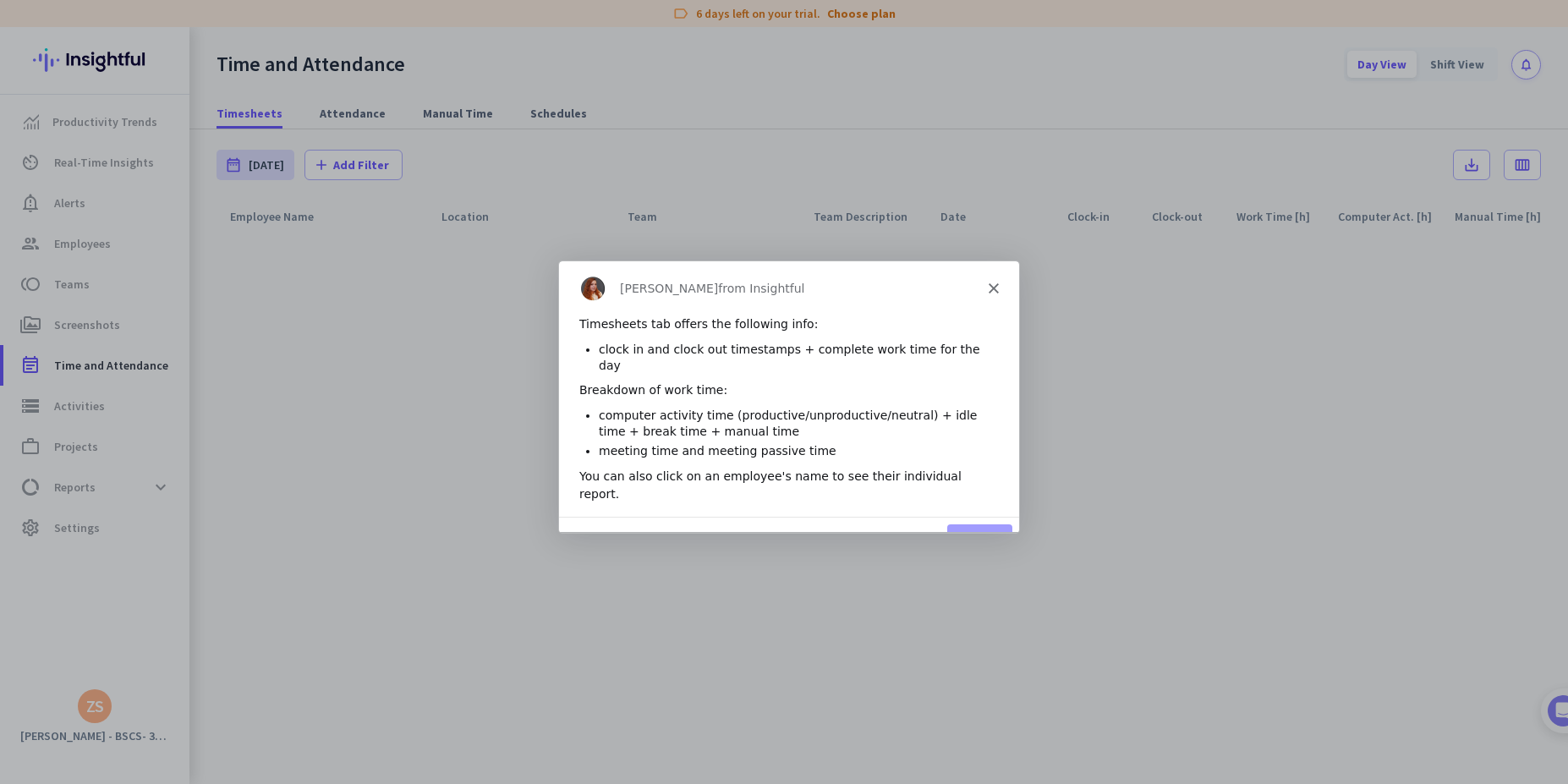
click at [987, 467] on div "You can also click on an employee's name to see their individual report." at bounding box center [788, 485] width 419 height 35
click at [970, 524] on button "Next" at bounding box center [979, 541] width 65 height 35
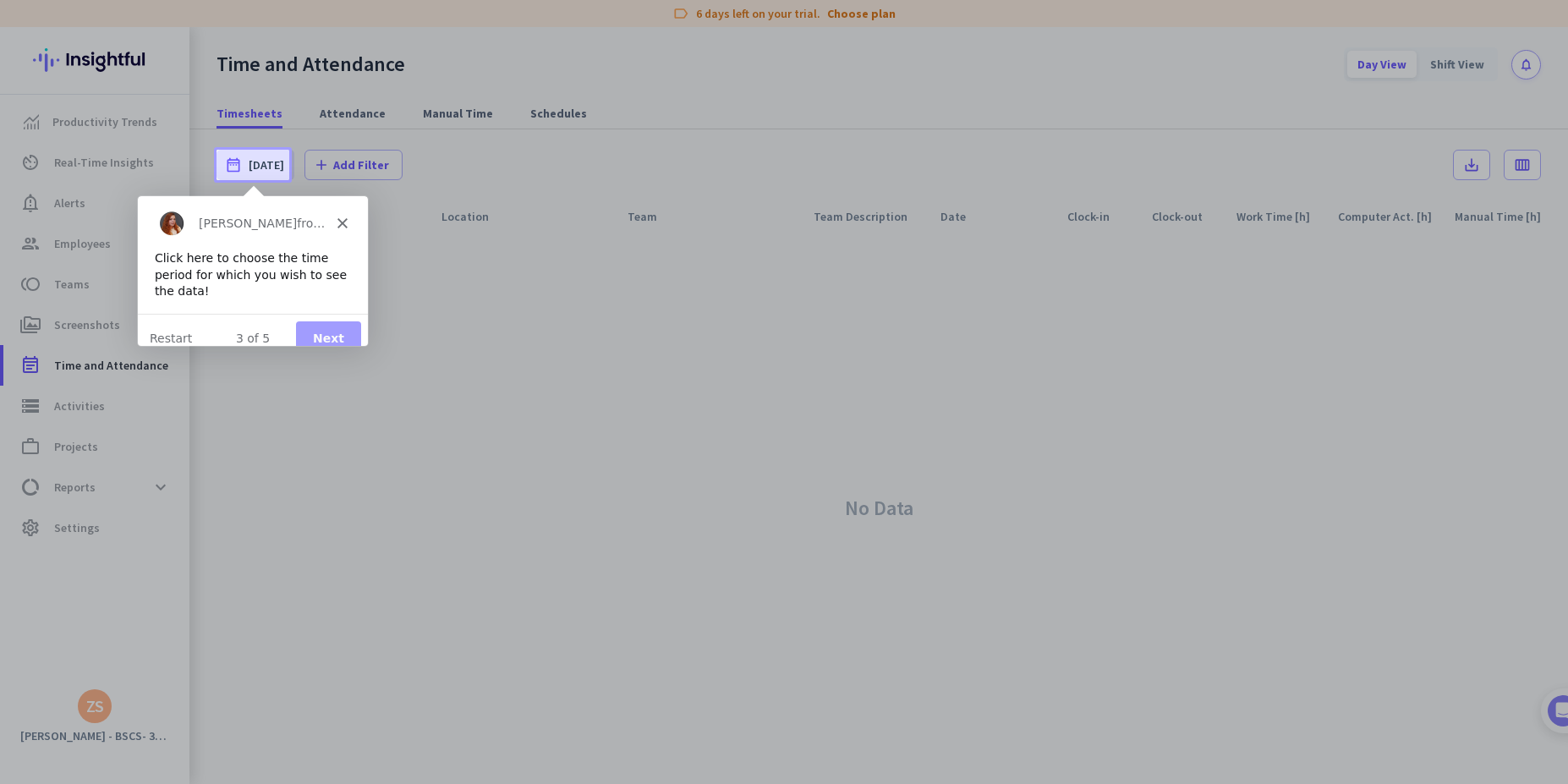
click at [319, 333] on button "Next" at bounding box center [327, 338] width 65 height 35
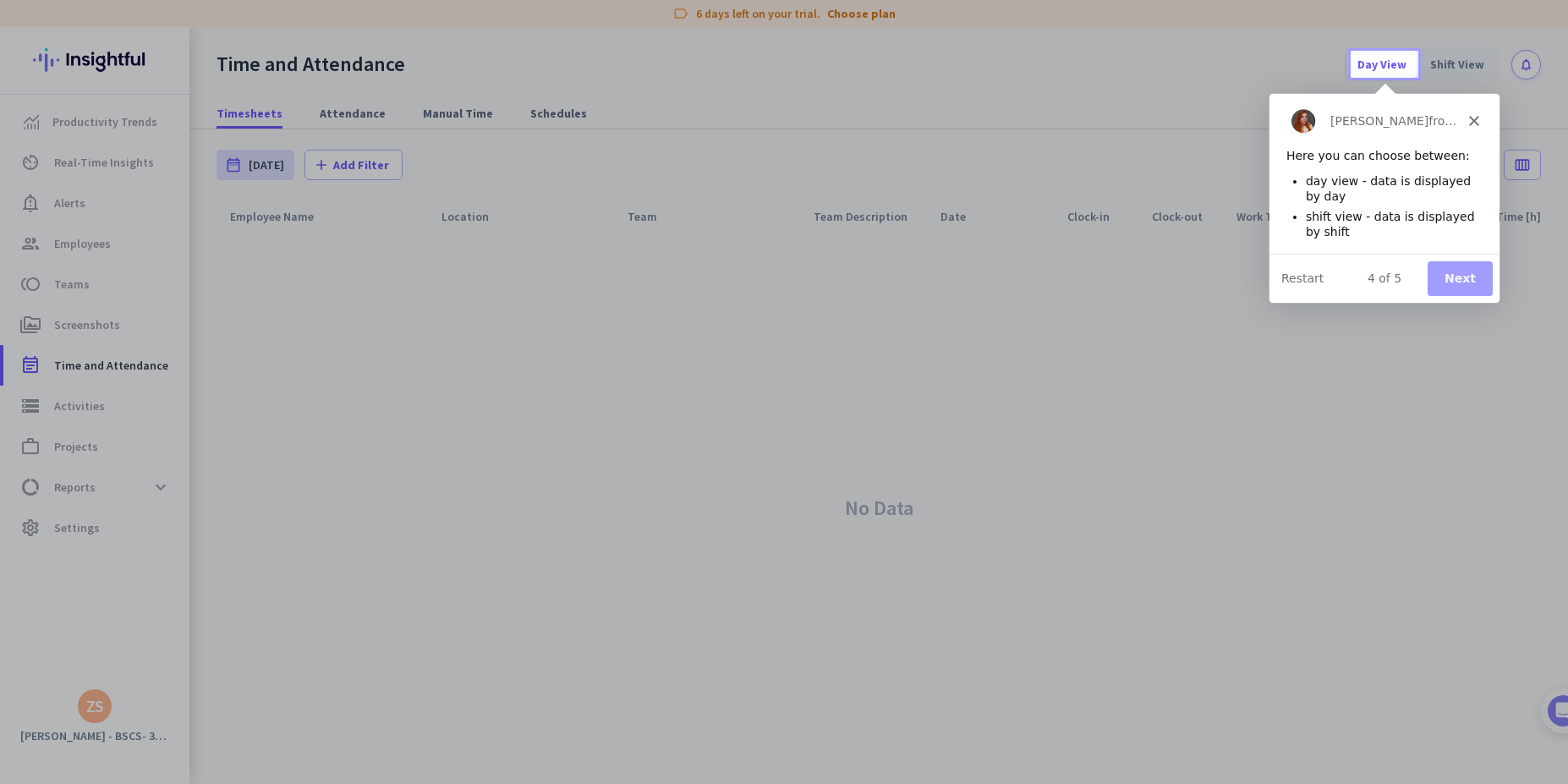
click at [1473, 277] on button "Next" at bounding box center [1458, 278] width 65 height 35
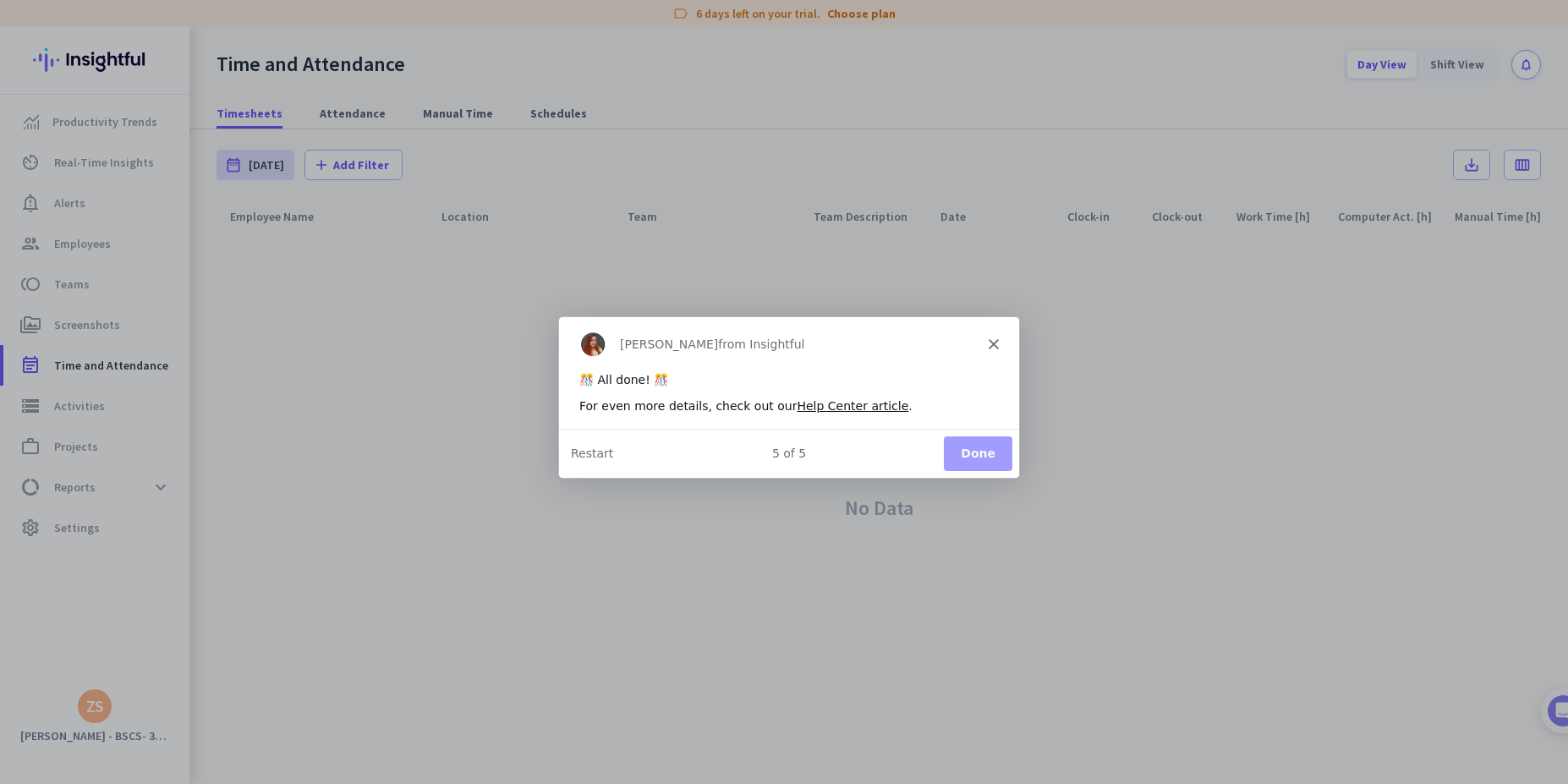
click at [971, 465] on button "Done" at bounding box center [977, 451] width 68 height 35
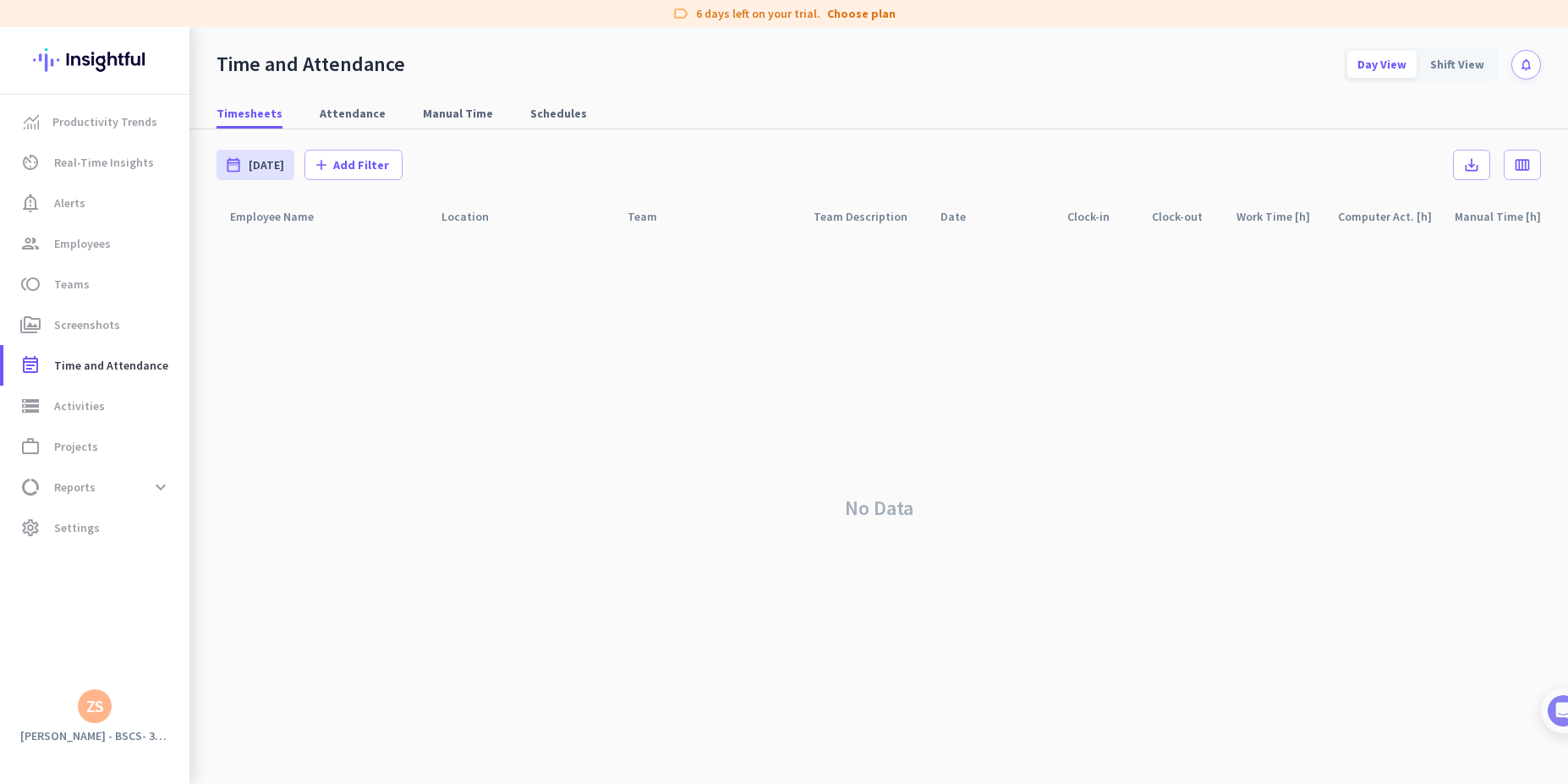
click at [70, 47] on img at bounding box center [94, 60] width 123 height 66
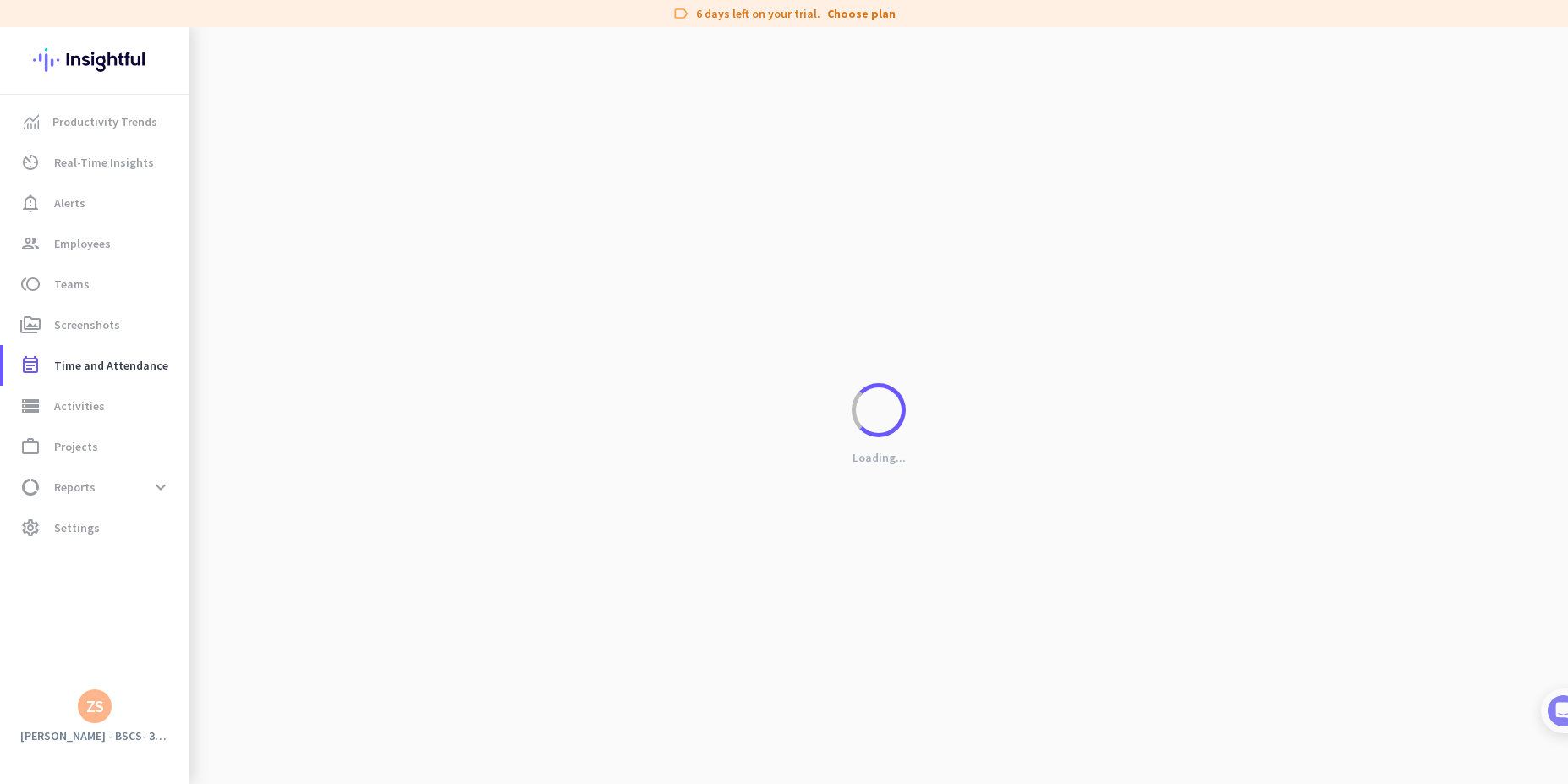
click at [86, 72] on img at bounding box center [94, 60] width 123 height 66
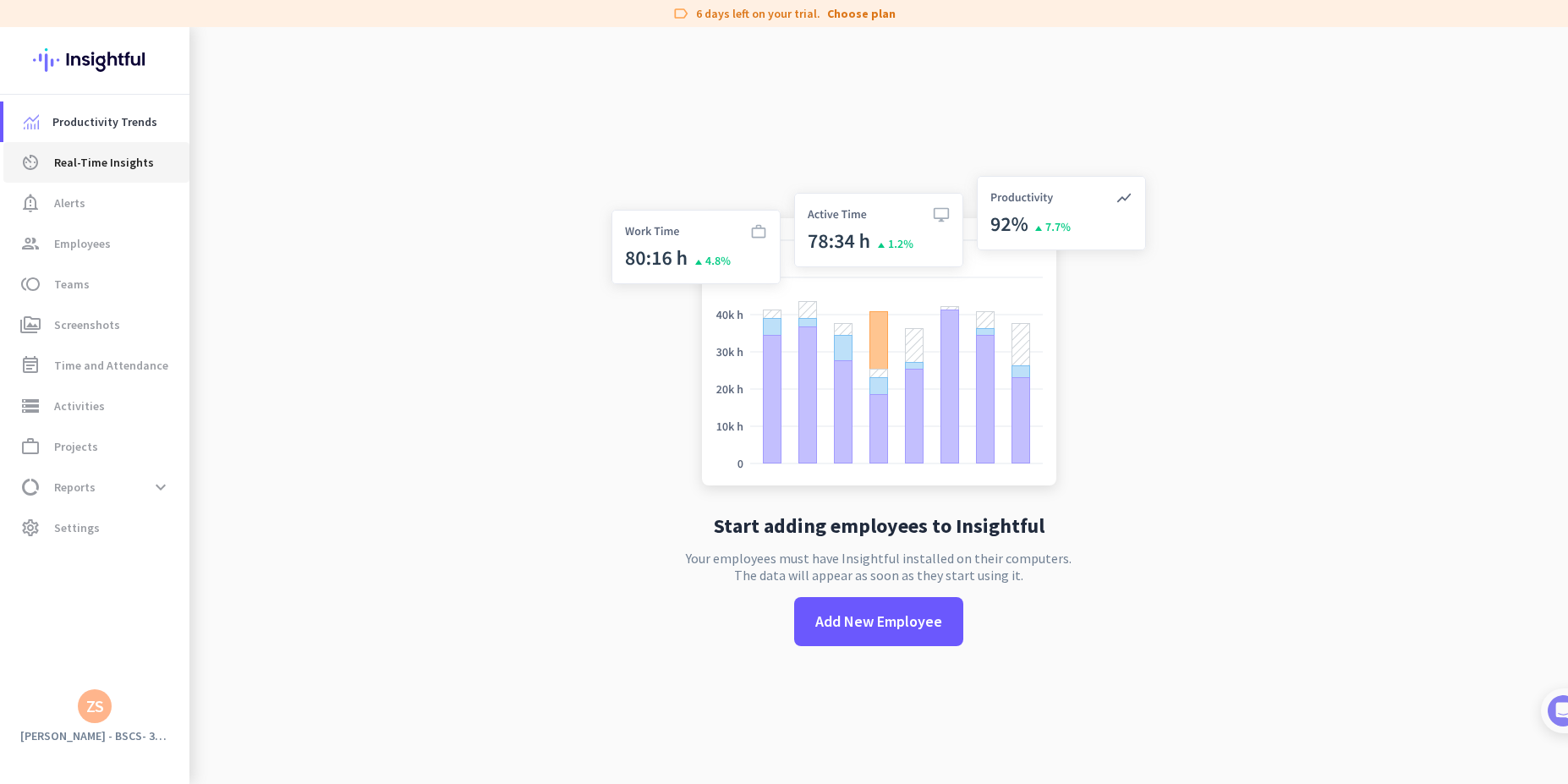
click at [106, 164] on span "Real-Time Insights" at bounding box center [104, 162] width 100 height 20
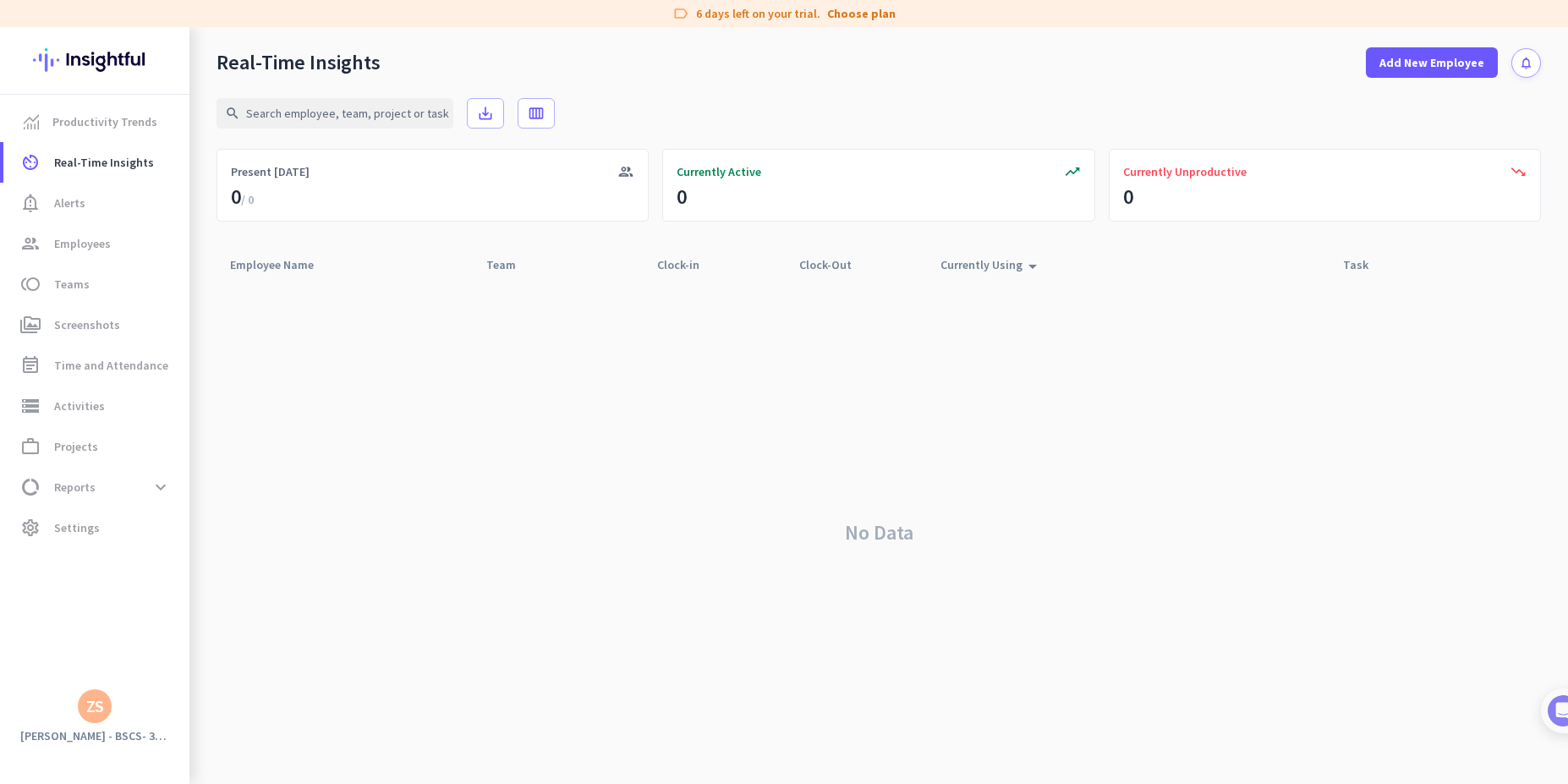
click at [106, 713] on div "ZS" at bounding box center [95, 707] width 34 height 34
click at [151, 671] on span "Sign out" at bounding box center [184, 674] width 102 height 15
